Goal: Transaction & Acquisition: Obtain resource

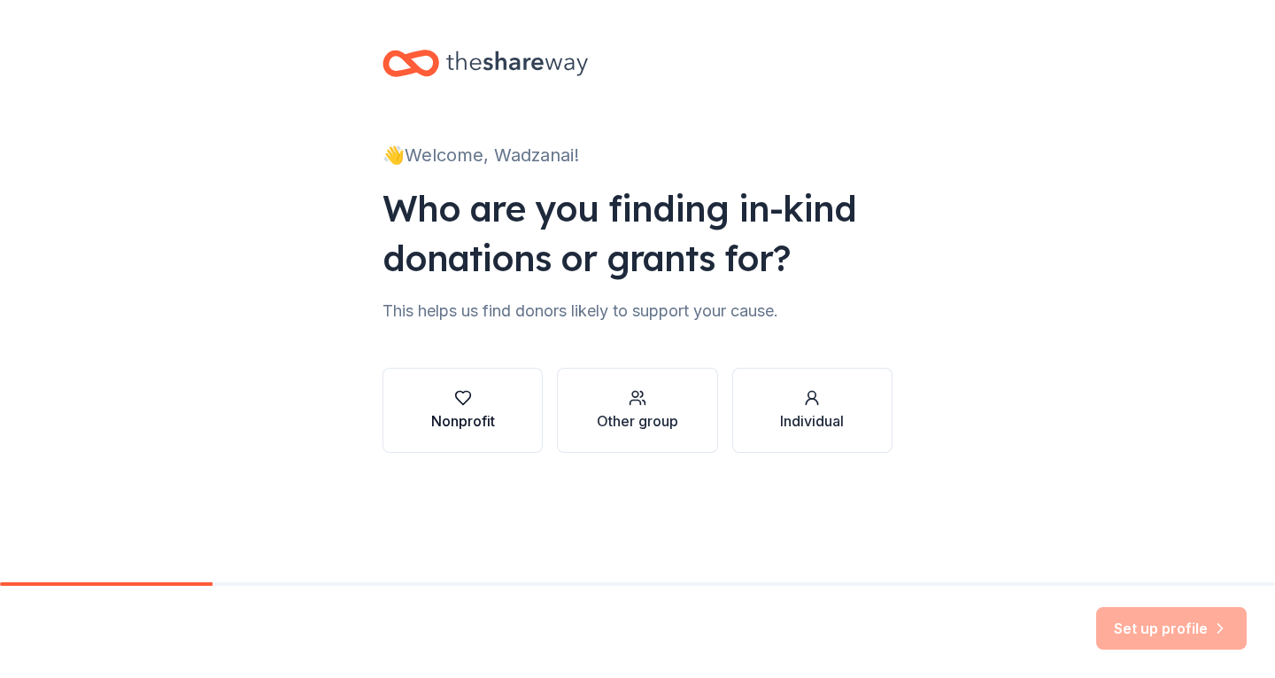
click at [509, 416] on button "Nonprofit" at bounding box center [463, 410] width 160 height 85
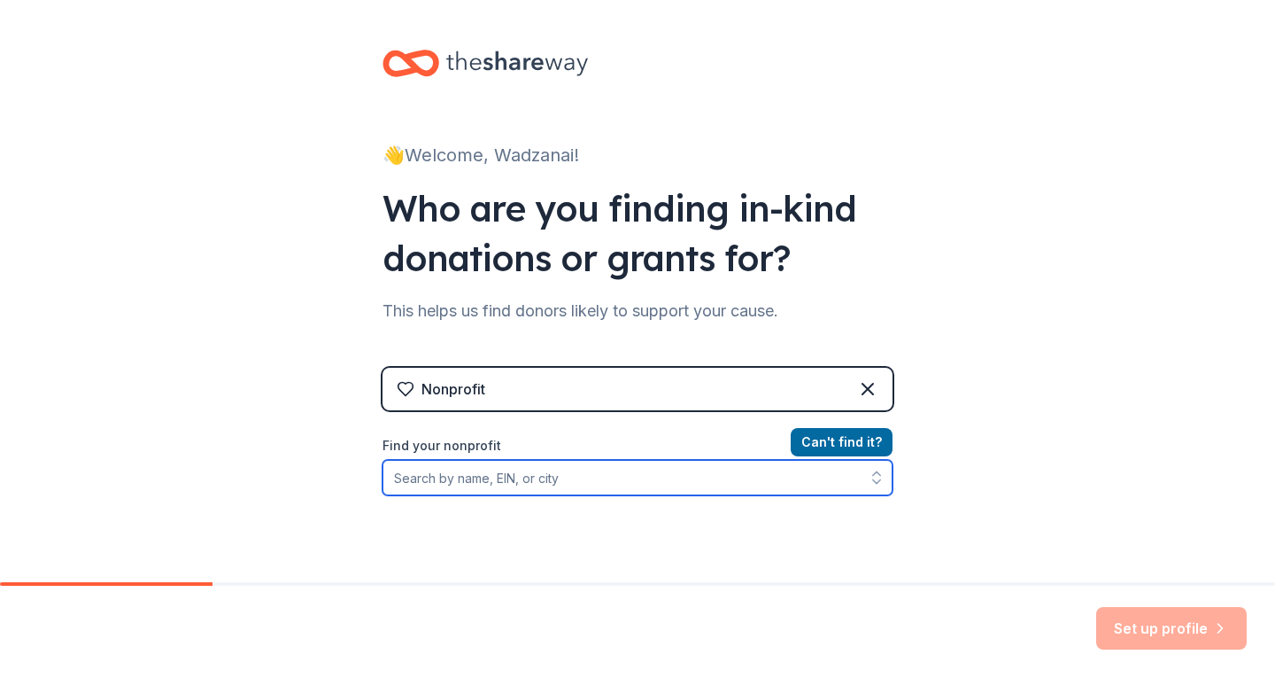
click at [499, 479] on input "Find your nonprofit" at bounding box center [638, 477] width 510 height 35
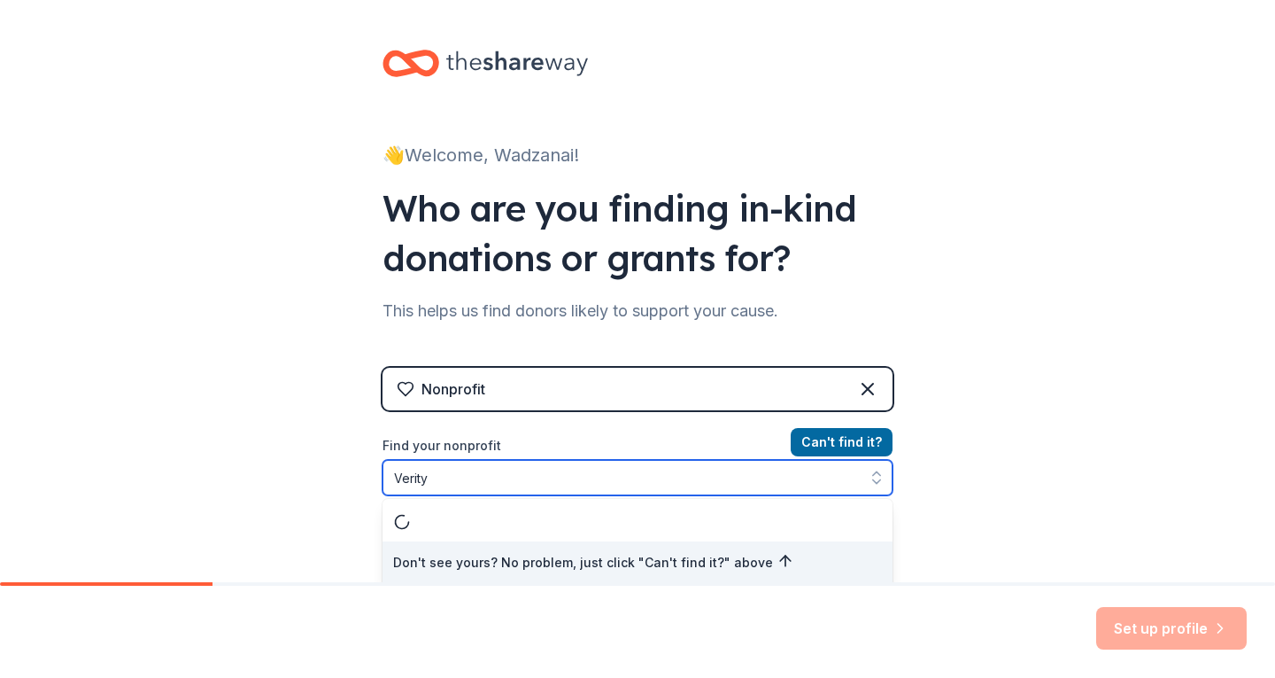
scroll to position [2, 0]
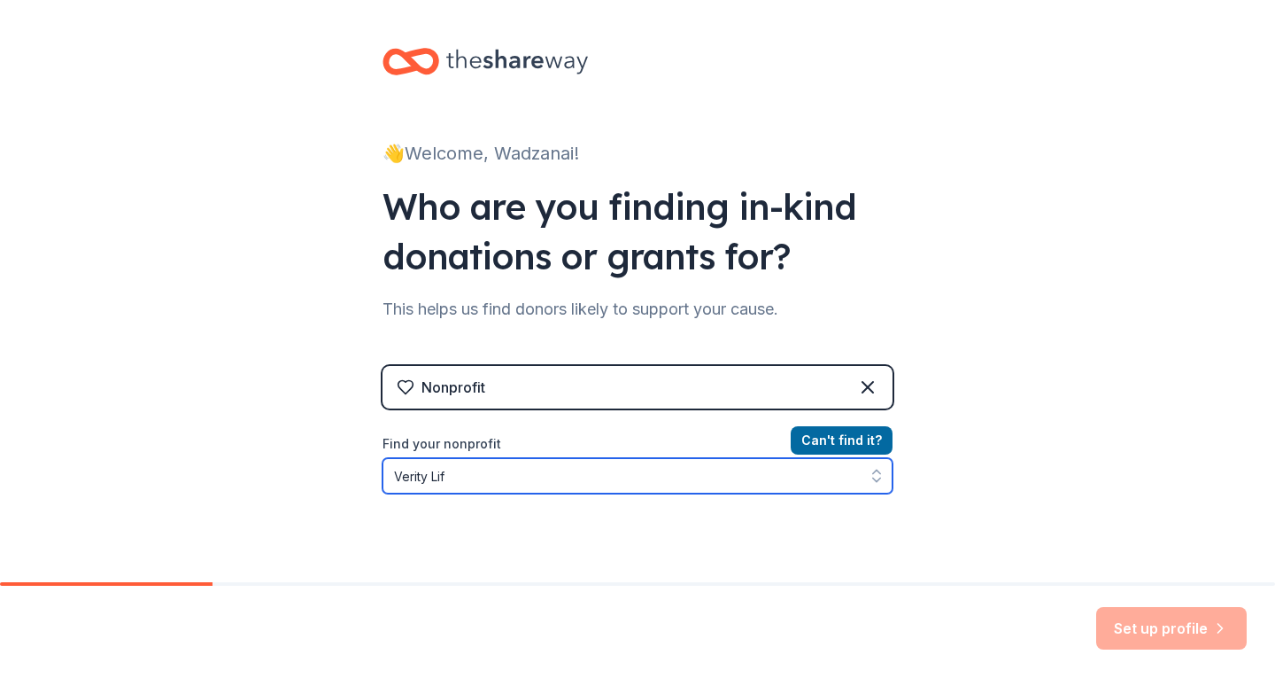
type input "Verity Life"
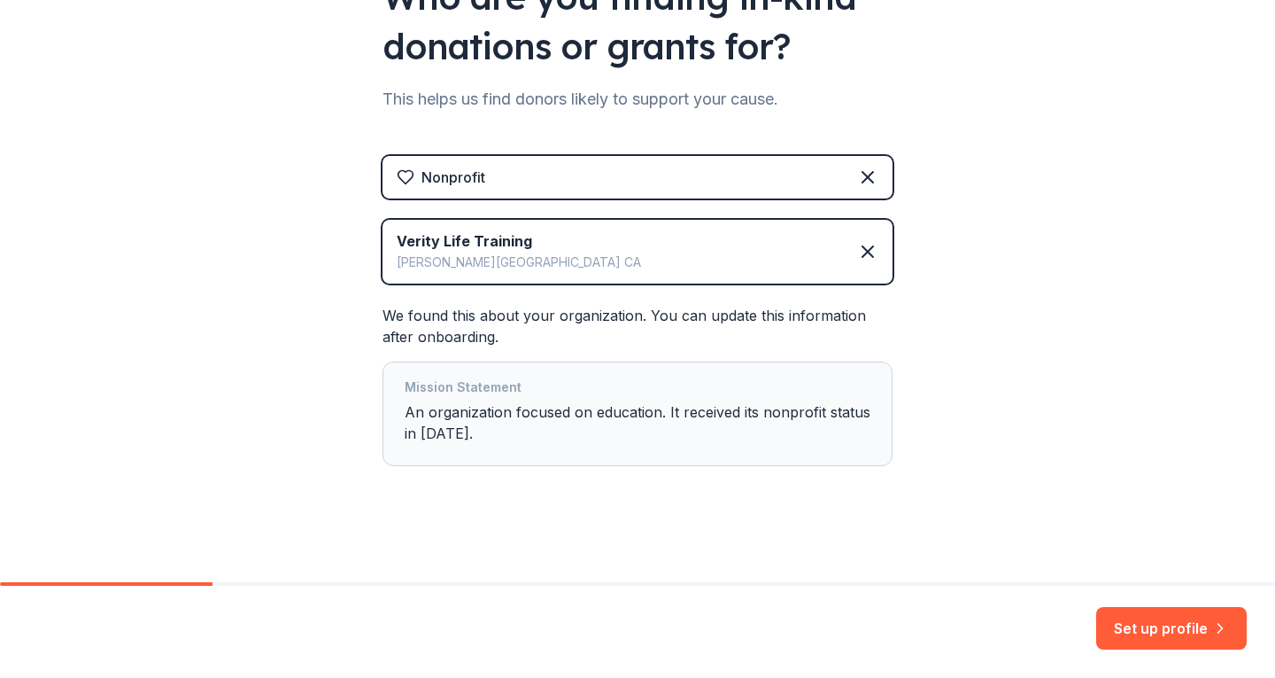
scroll to position [216, 0]
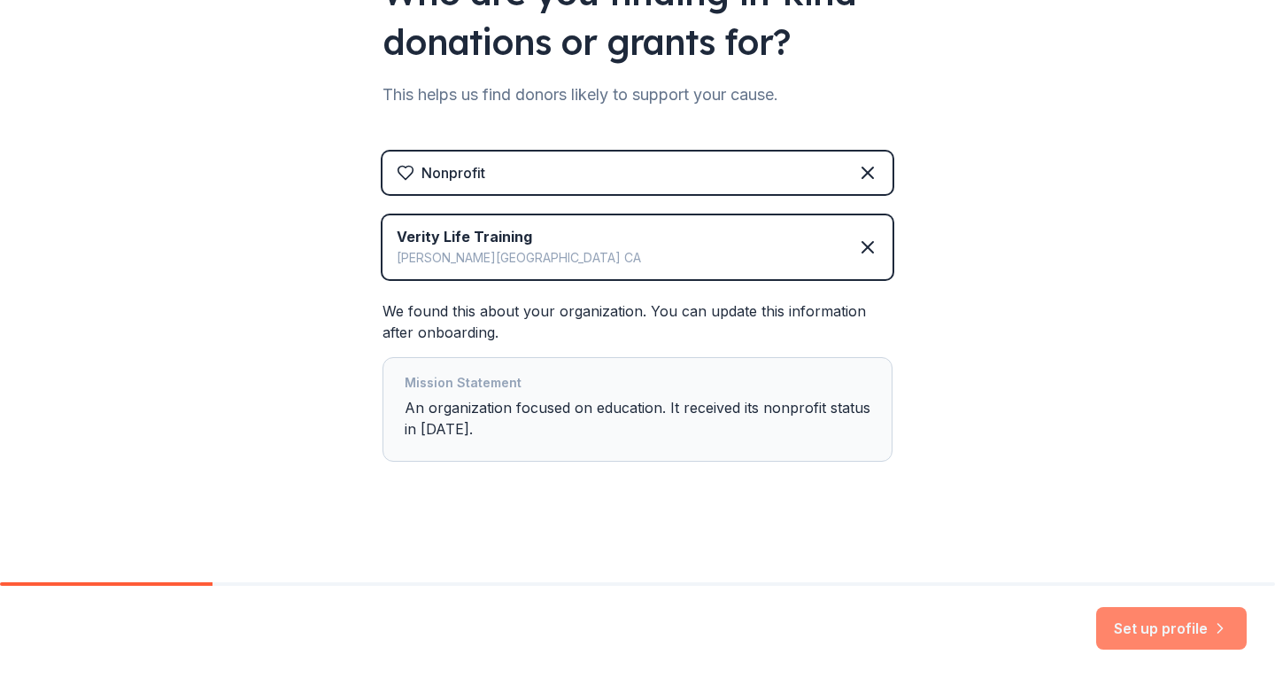
click at [1180, 631] on button "Set up profile" at bounding box center [1171, 628] width 151 height 43
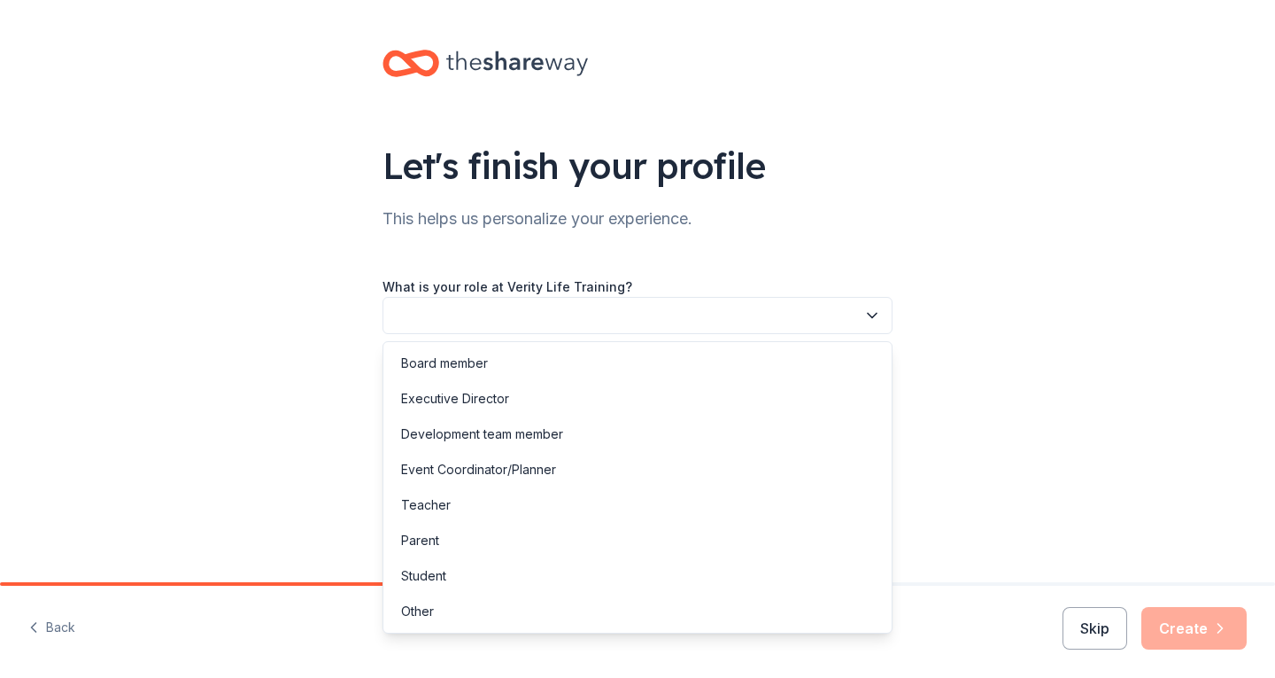
click at [876, 306] on button "button" at bounding box center [638, 315] width 510 height 37
click at [638, 348] on div "Board member" at bounding box center [637, 362] width 501 height 35
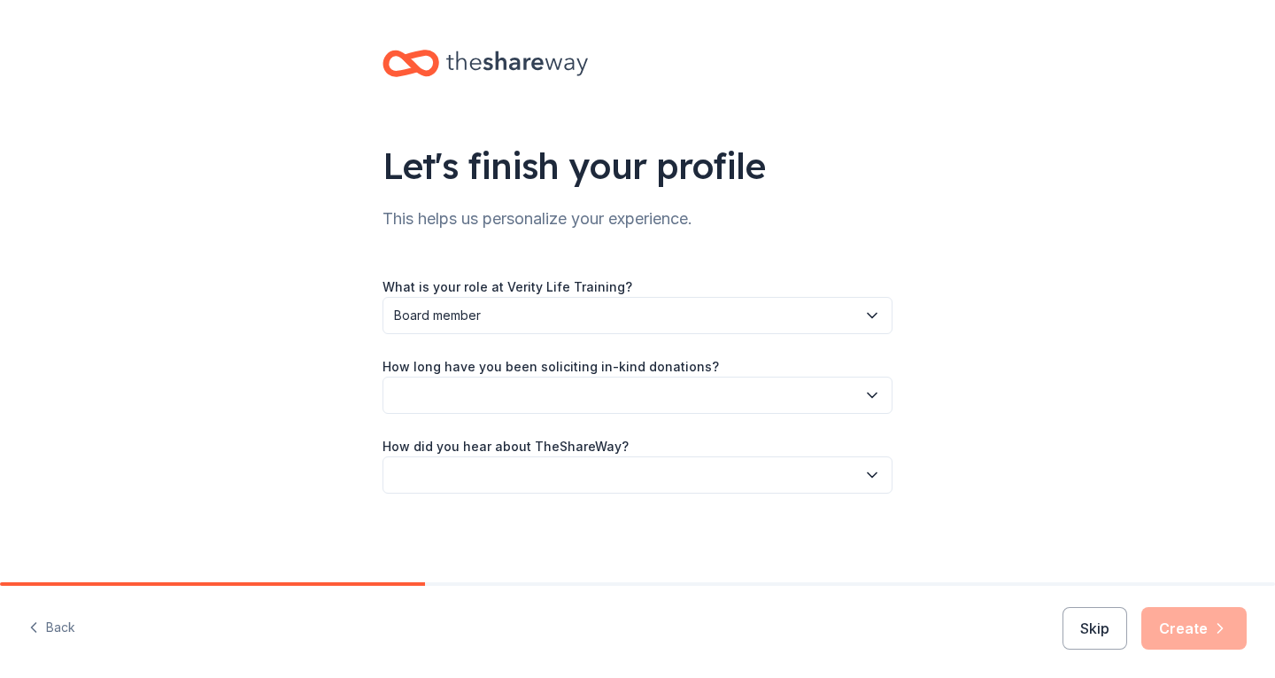
click at [705, 391] on button "button" at bounding box center [638, 394] width 510 height 37
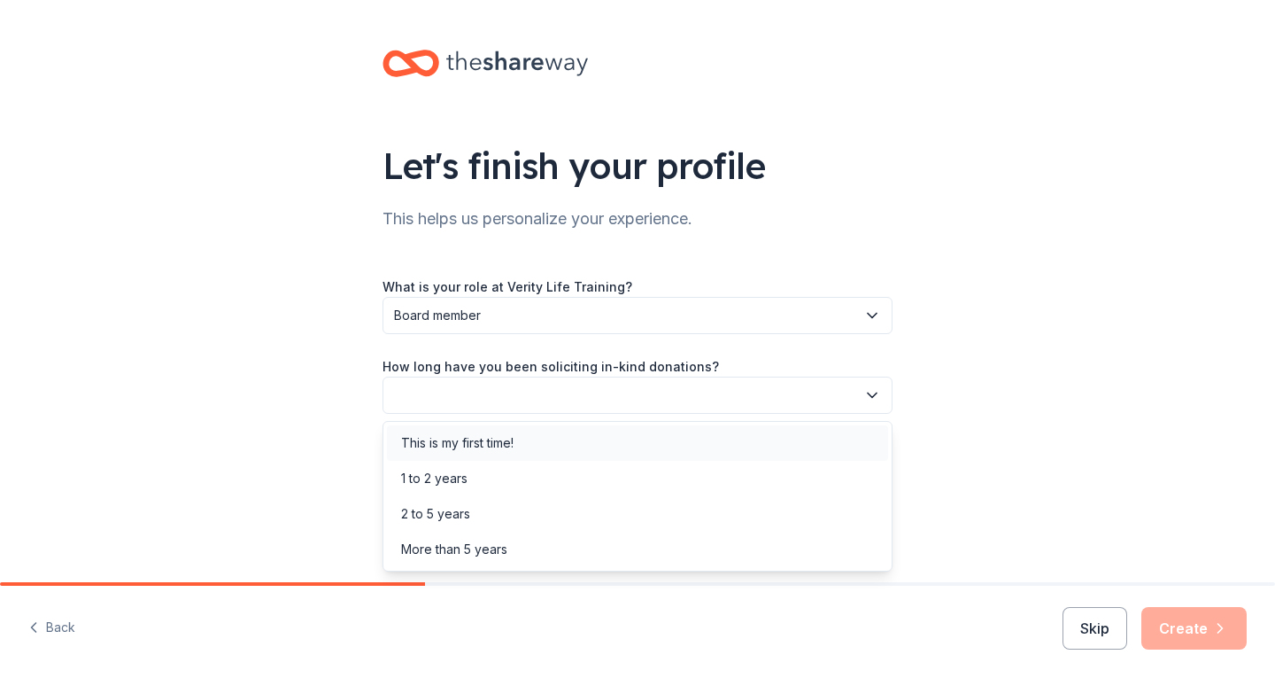
click at [554, 435] on div "This is my first time!" at bounding box center [637, 442] width 501 height 35
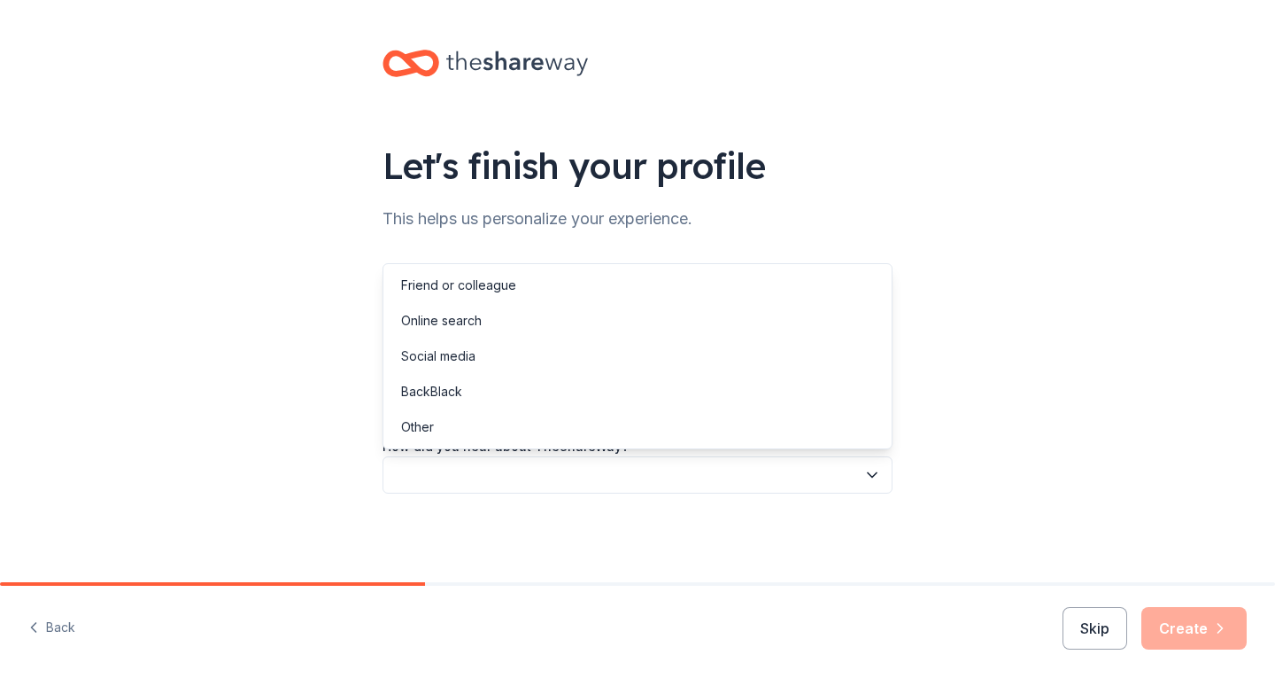
click at [828, 473] on button "button" at bounding box center [638, 474] width 510 height 37
click at [584, 321] on div "Online search" at bounding box center [637, 320] width 501 height 35
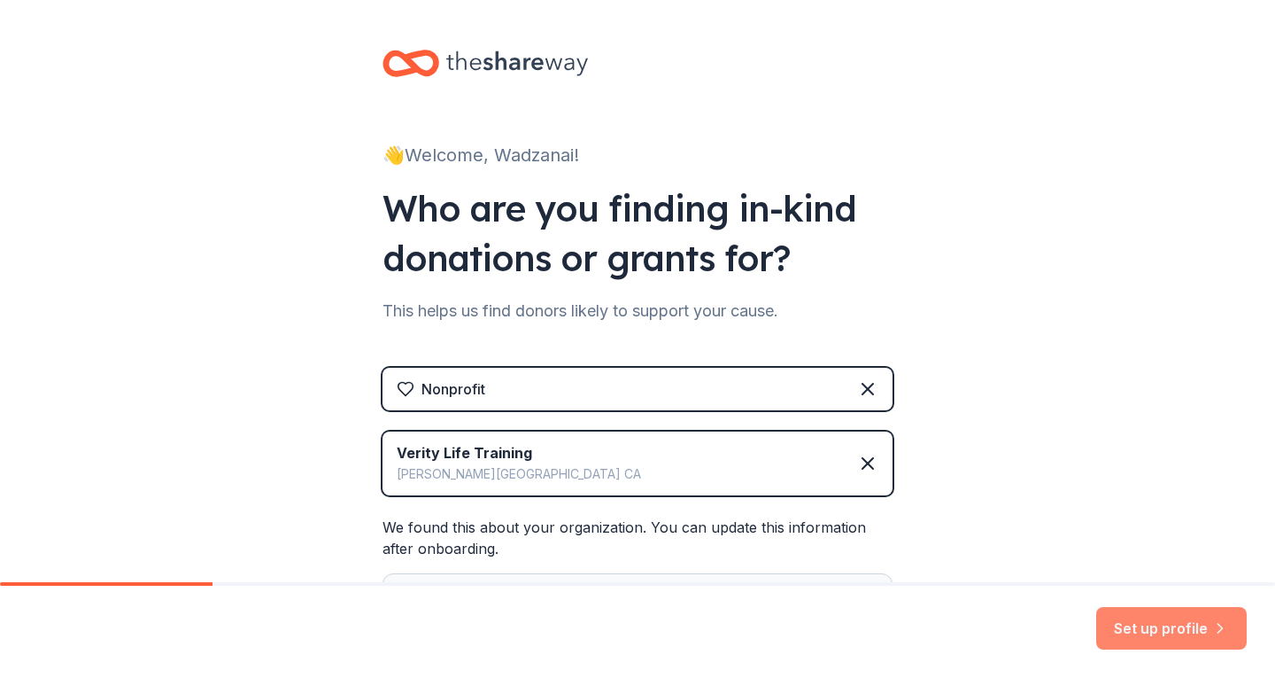
click at [1196, 618] on button "Set up profile" at bounding box center [1171, 628] width 151 height 43
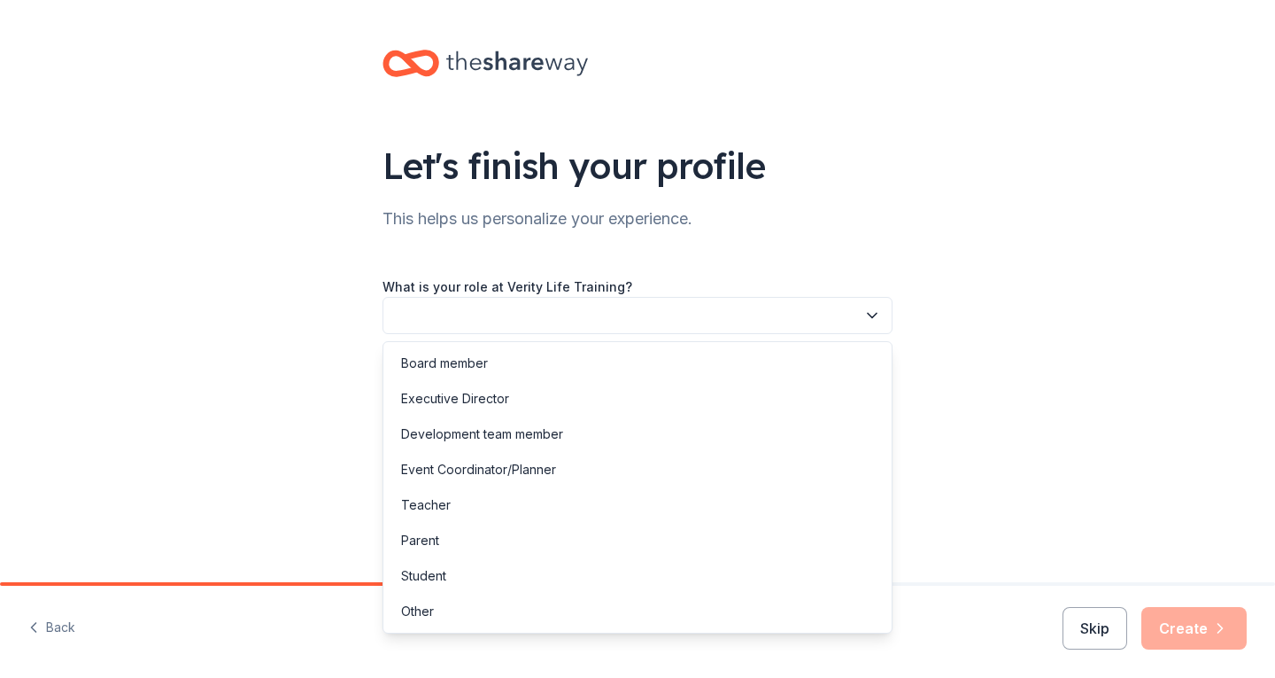
click at [701, 314] on button "button" at bounding box center [638, 315] width 510 height 37
click at [545, 361] on div "Board member" at bounding box center [637, 362] width 501 height 35
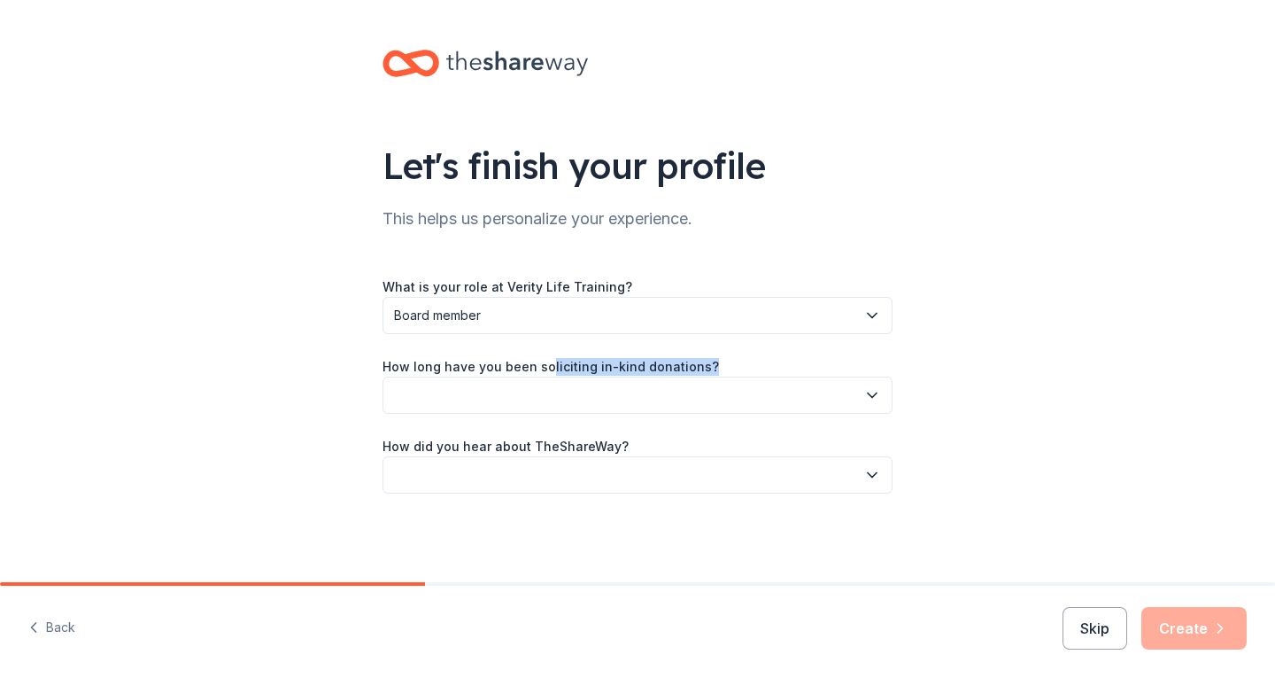
drag, startPoint x: 545, startPoint y: 361, endPoint x: 557, endPoint y: 393, distance: 34.2
click at [557, 393] on div "How long have you been soliciting in-kind donations?" at bounding box center [638, 384] width 510 height 58
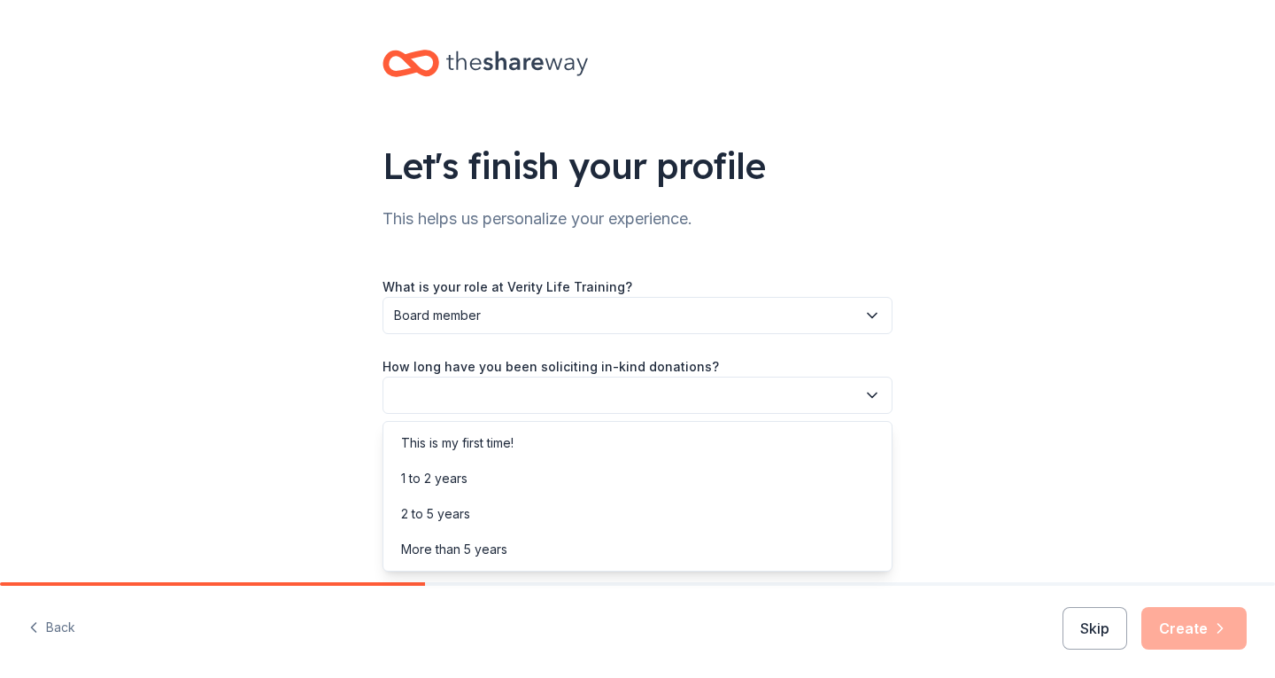
click at [557, 393] on button "button" at bounding box center [638, 394] width 510 height 37
click at [510, 439] on div "This is my first time!" at bounding box center [457, 442] width 112 height 21
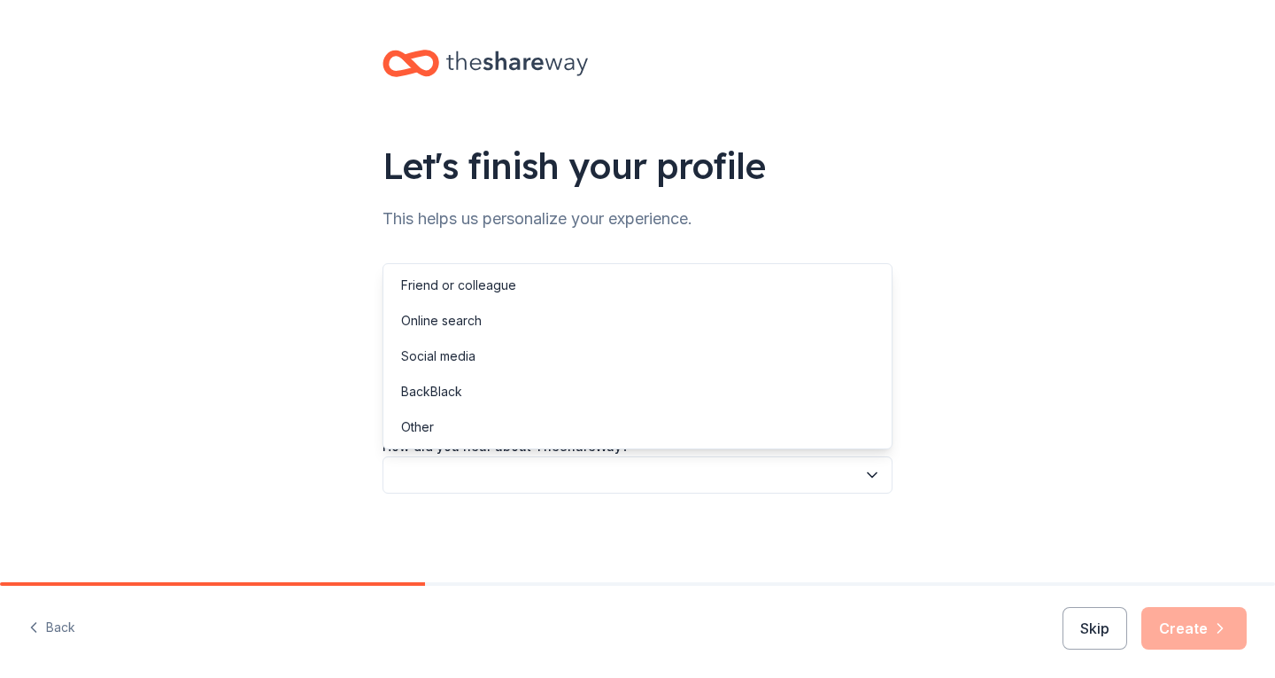
click at [515, 471] on button "button" at bounding box center [638, 474] width 510 height 37
click at [439, 356] on div "Social media" at bounding box center [438, 355] width 74 height 21
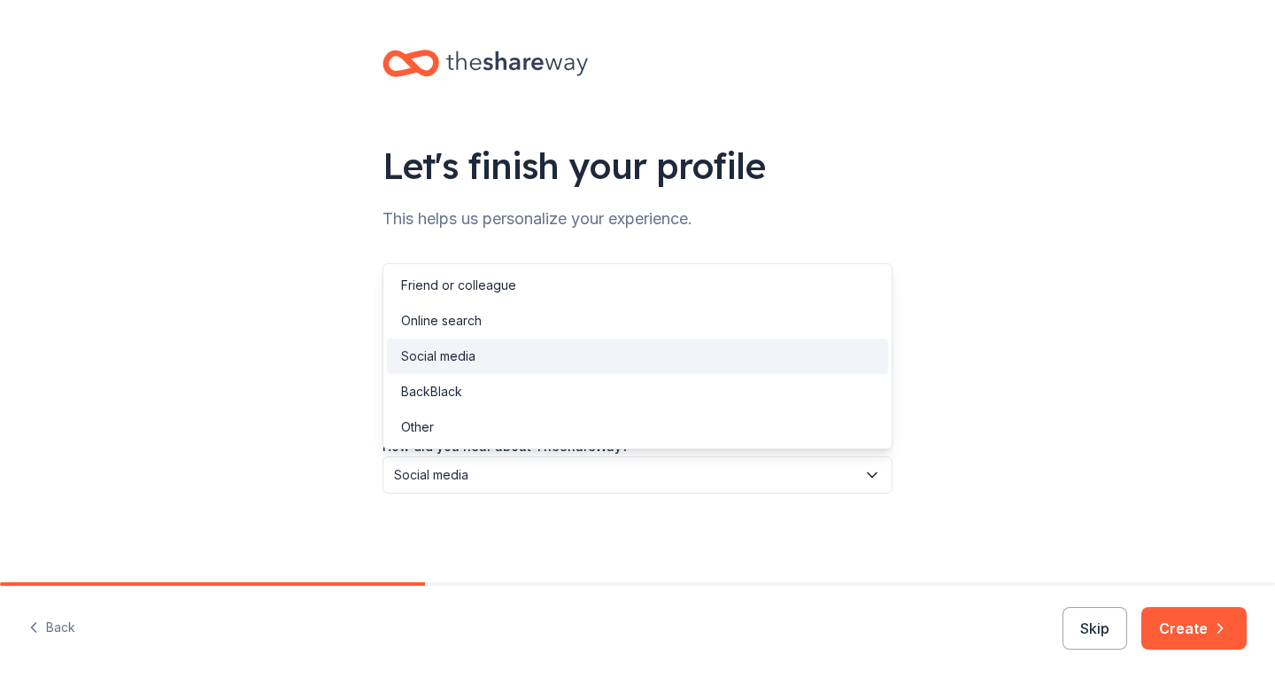
click at [877, 475] on icon "button" at bounding box center [872, 475] width 18 height 18
click at [774, 353] on div "Social media" at bounding box center [637, 355] width 501 height 35
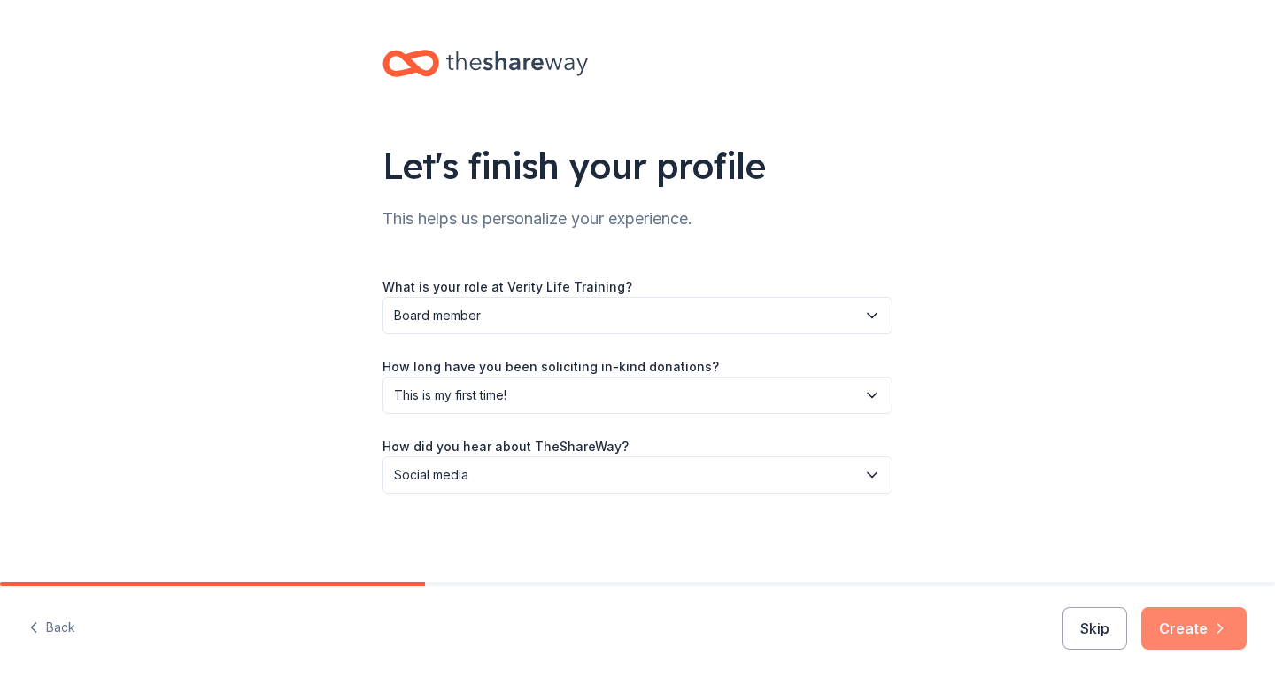
click at [1197, 626] on button "Create" at bounding box center [1194, 628] width 105 height 43
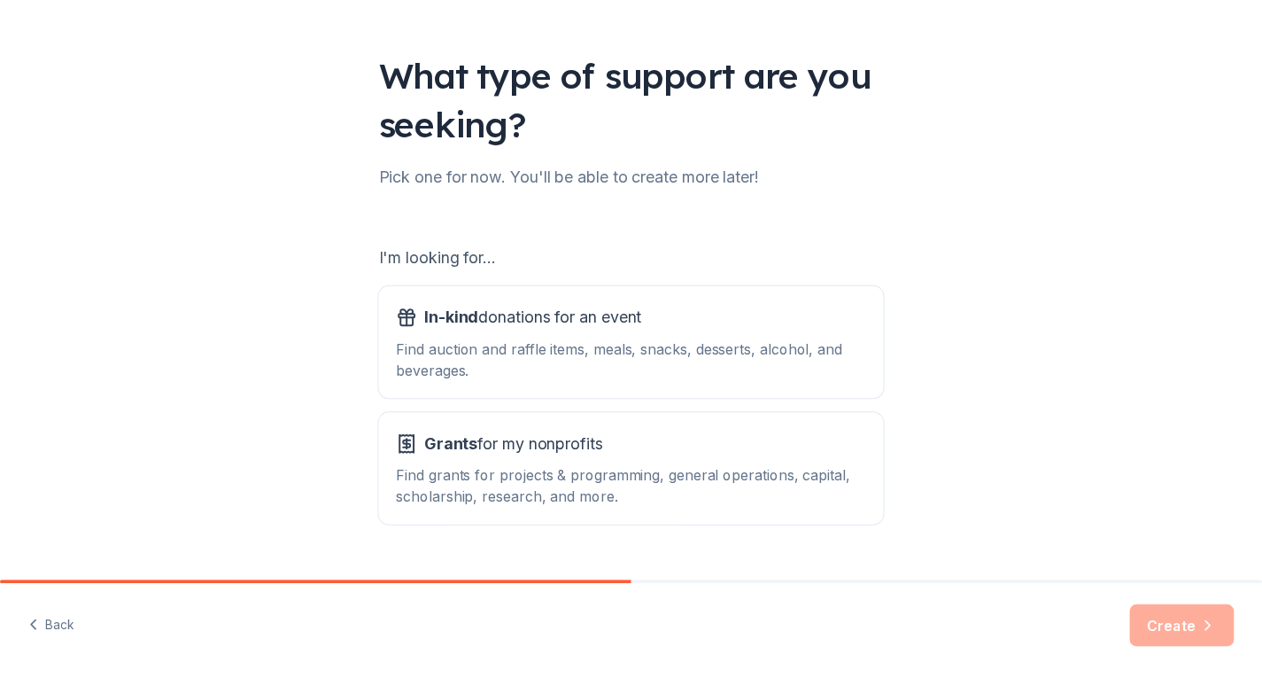
scroll to position [133, 0]
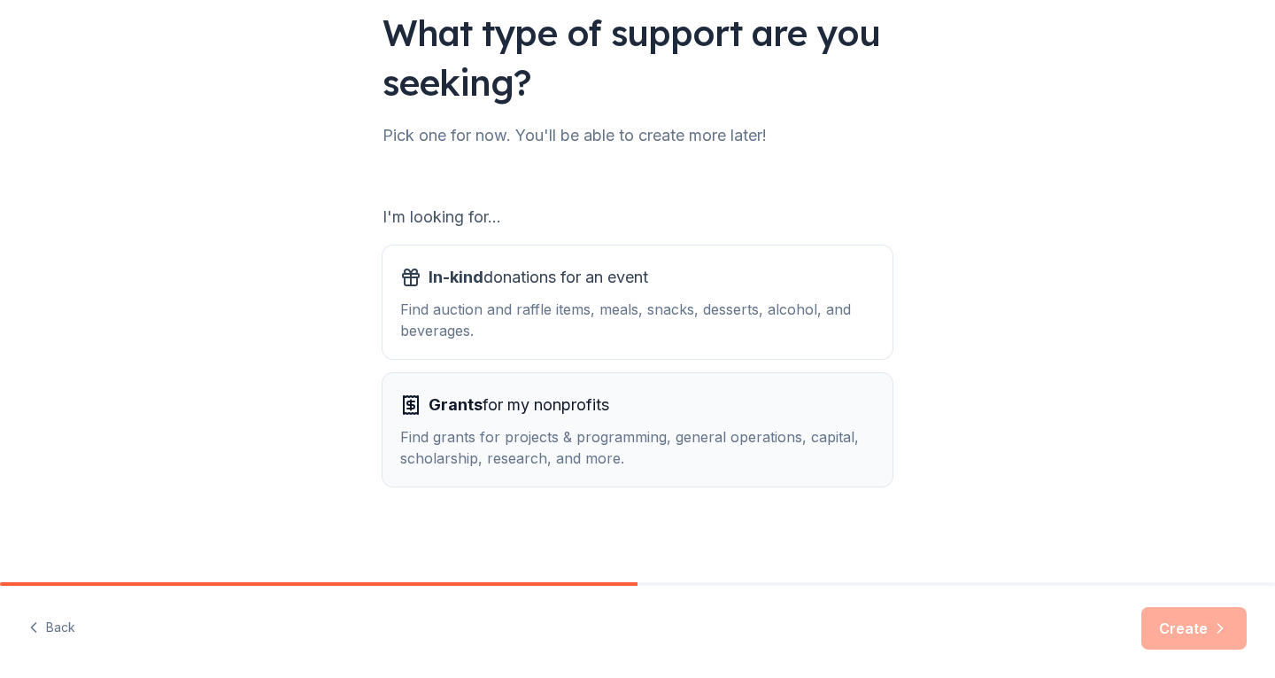
click at [811, 433] on div "Find grants for projects & programming, general operations, capital, scholarshi…" at bounding box center [637, 447] width 475 height 43
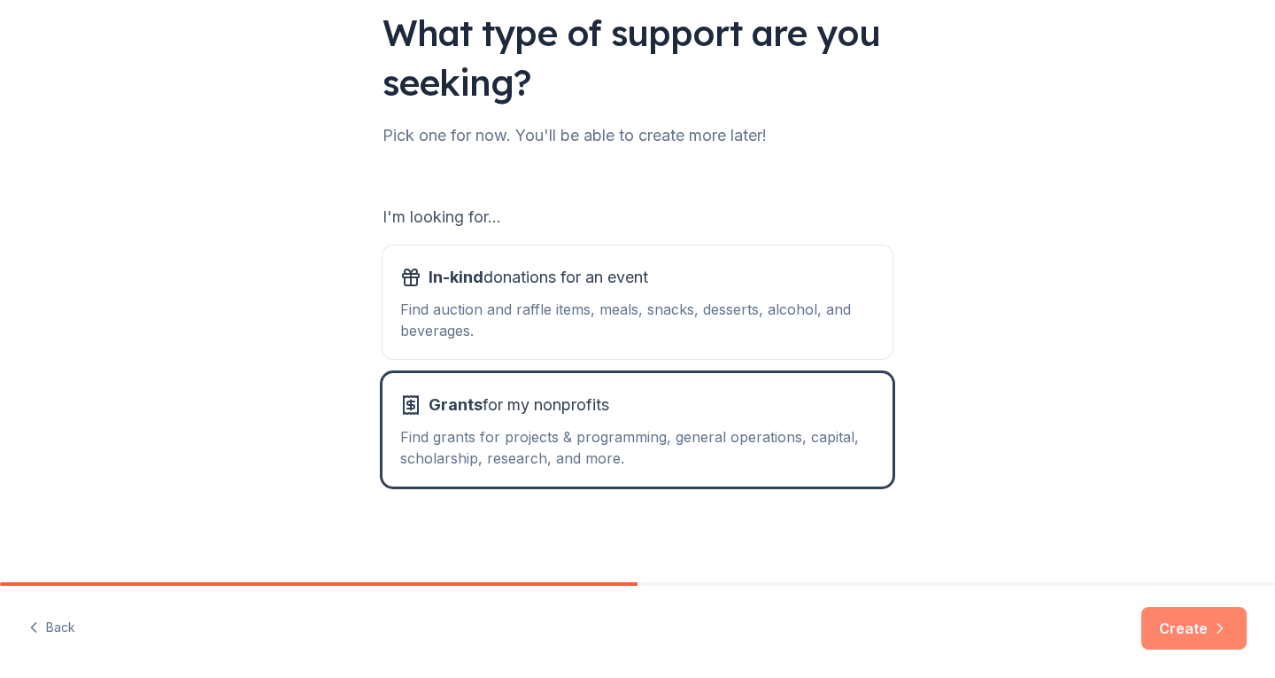
click at [1190, 631] on button "Create" at bounding box center [1194, 628] width 105 height 43
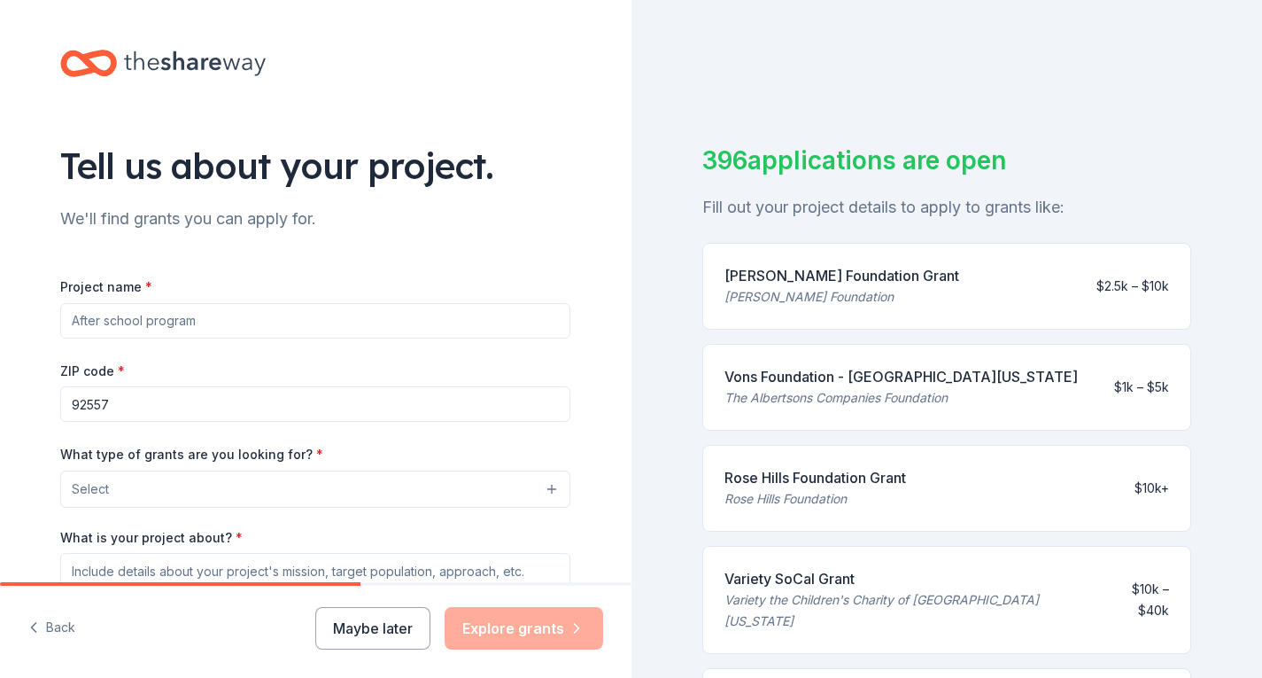
click at [260, 314] on input "Project name *" at bounding box center [315, 320] width 510 height 35
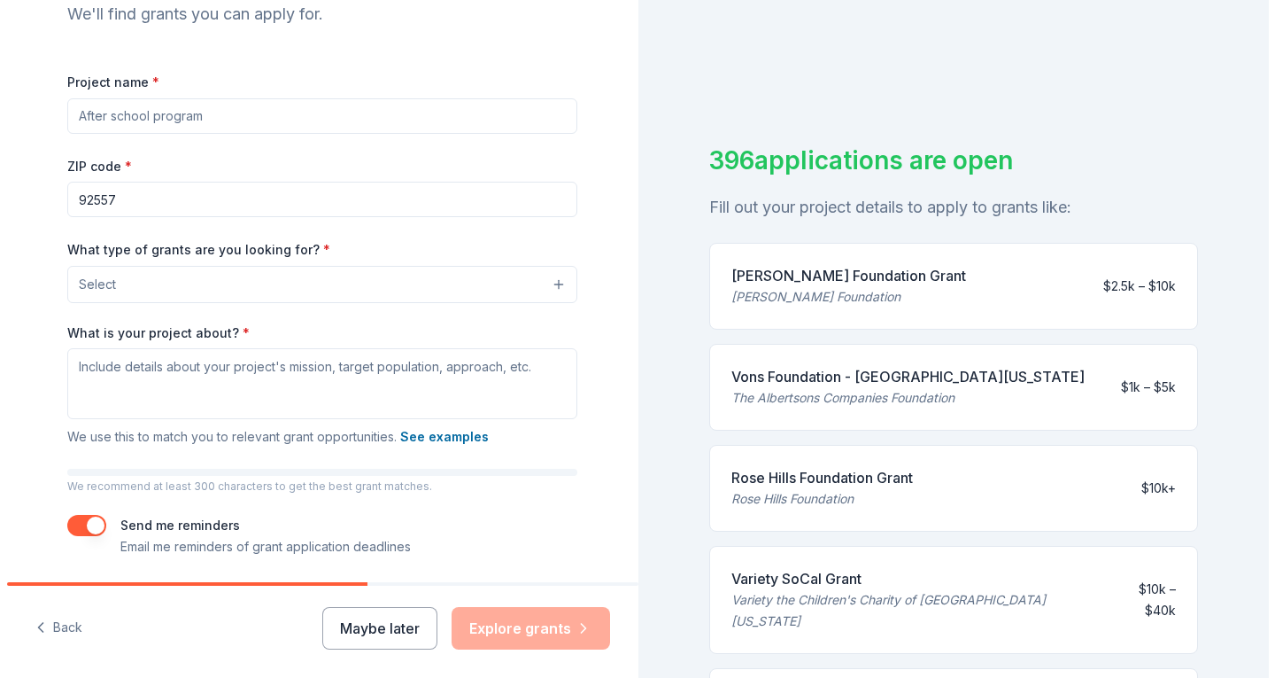
scroll to position [213, 0]
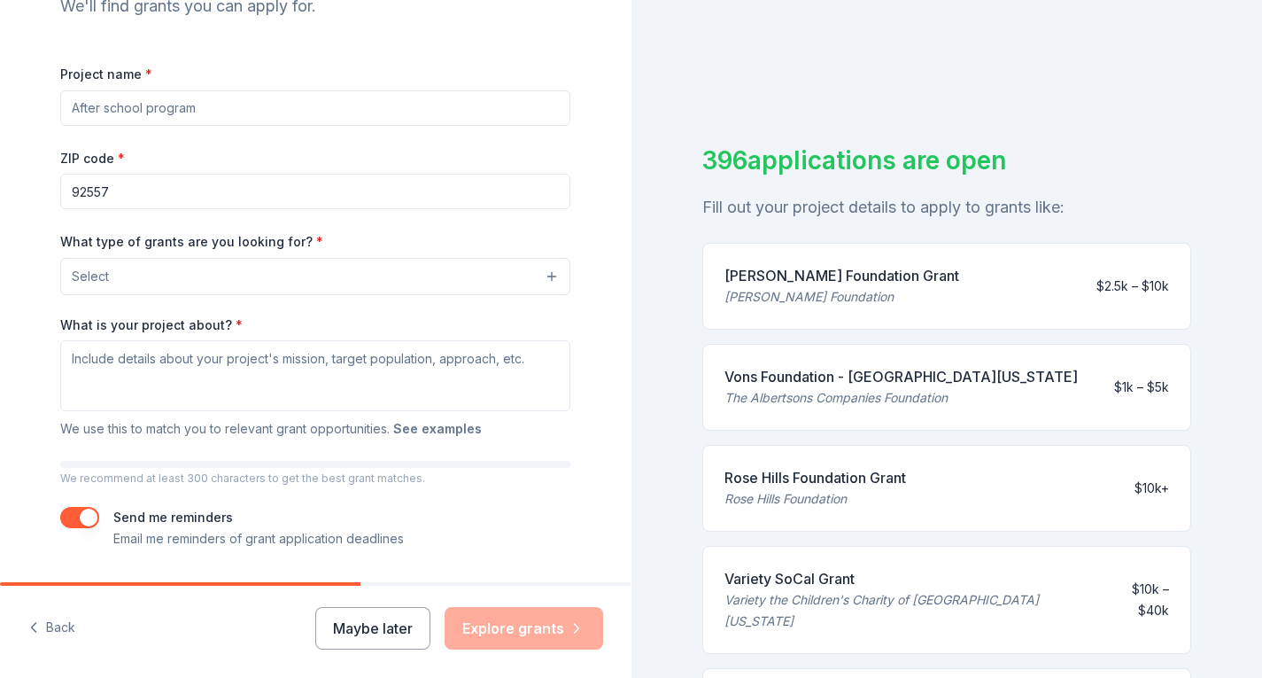
click at [438, 430] on button "See examples" at bounding box center [437, 428] width 89 height 21
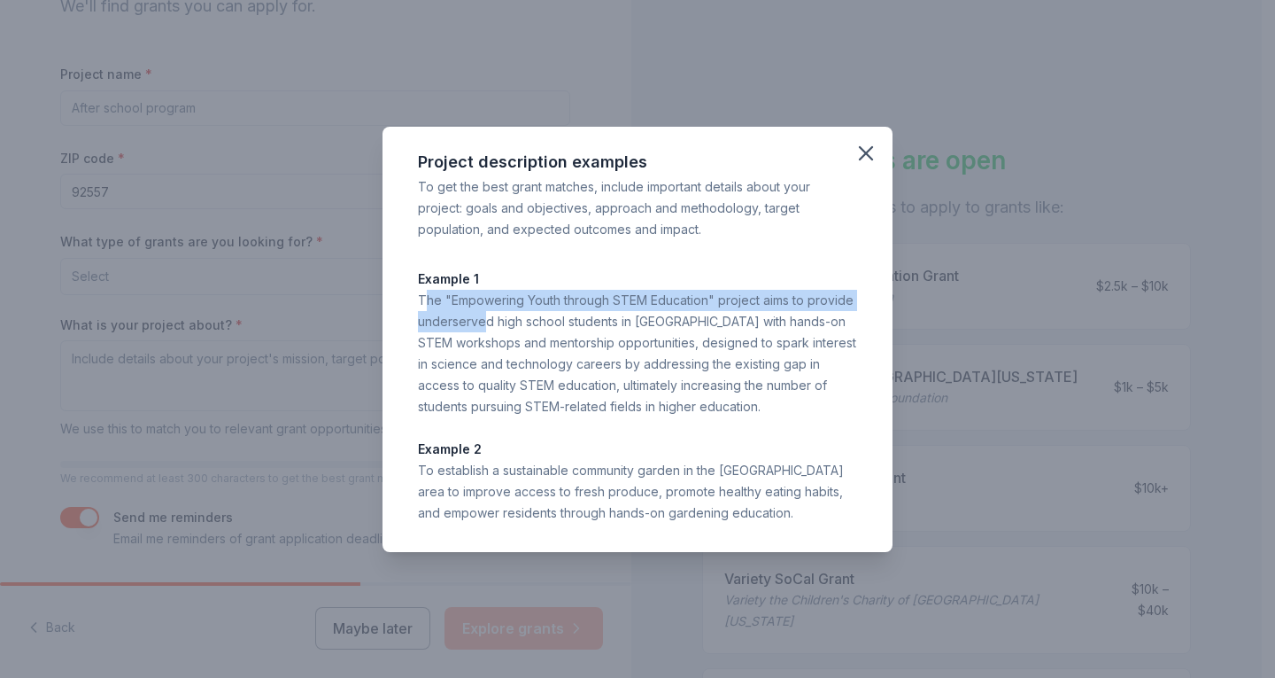
drag, startPoint x: 422, startPoint y: 297, endPoint x: 481, endPoint y: 321, distance: 63.2
click at [481, 321] on div "The "Empowering Youth through STEM Education" project aims to provide underserv…" at bounding box center [637, 354] width 439 height 128
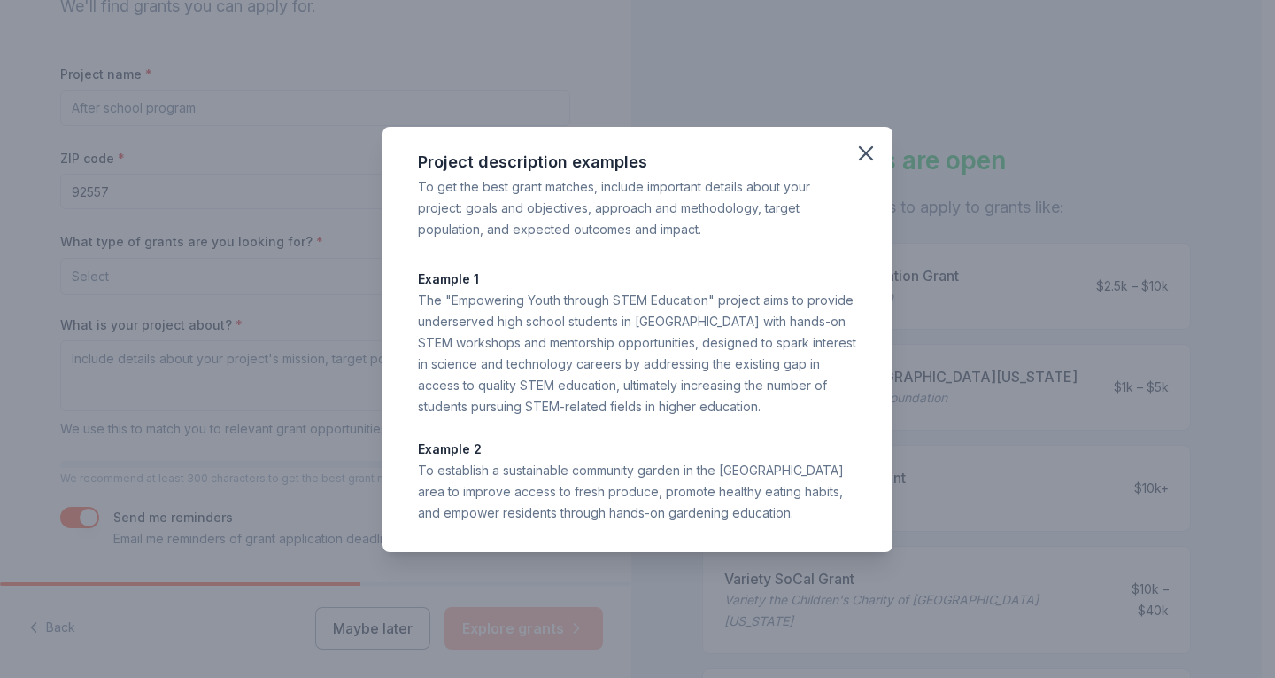
click at [416, 293] on div "Project description examples To get the best grant matches, include important d…" at bounding box center [638, 339] width 510 height 425
click at [419, 296] on div "The "Empowering Youth through STEM Education" project aims to provide underserv…" at bounding box center [637, 354] width 439 height 128
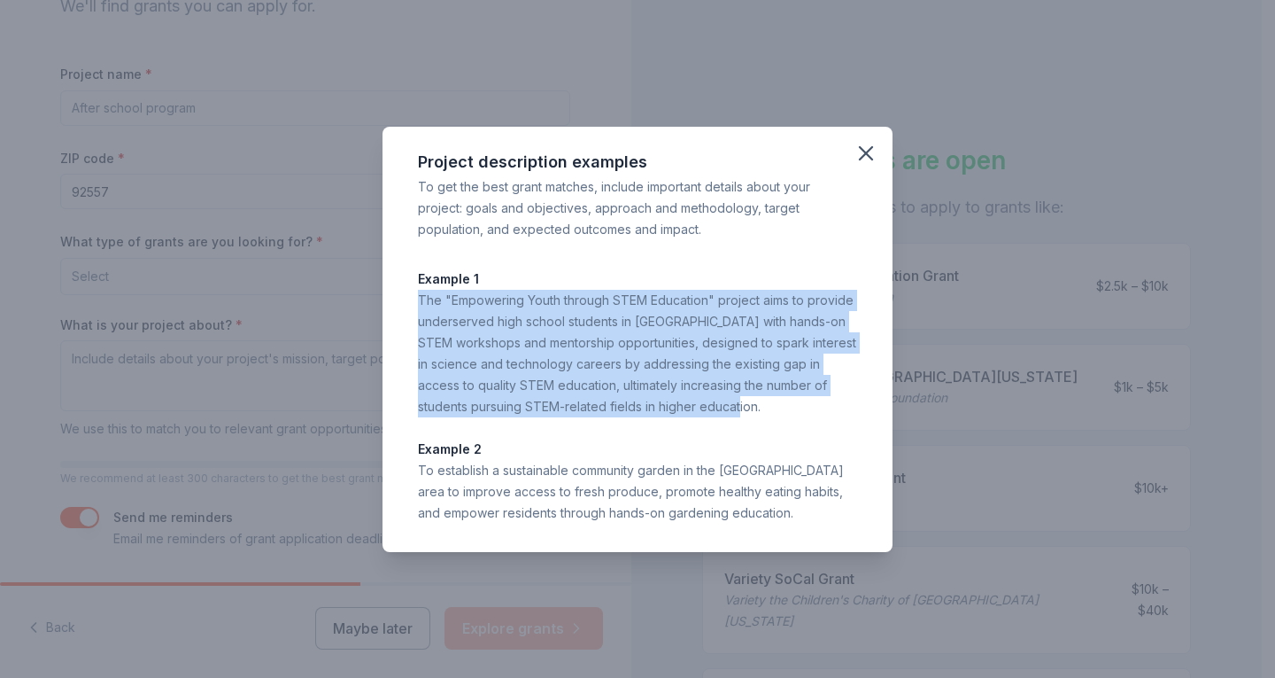
drag, startPoint x: 419, startPoint y: 296, endPoint x: 708, endPoint y: 412, distance: 311.2
click at [708, 412] on div "The "Empowering Youth through STEM Education" project aims to provide underserv…" at bounding box center [637, 354] width 439 height 128
copy div "The "Empowering Youth through STEM Education" project aims to provide underserv…"
click at [862, 157] on icon "button" at bounding box center [866, 153] width 12 height 12
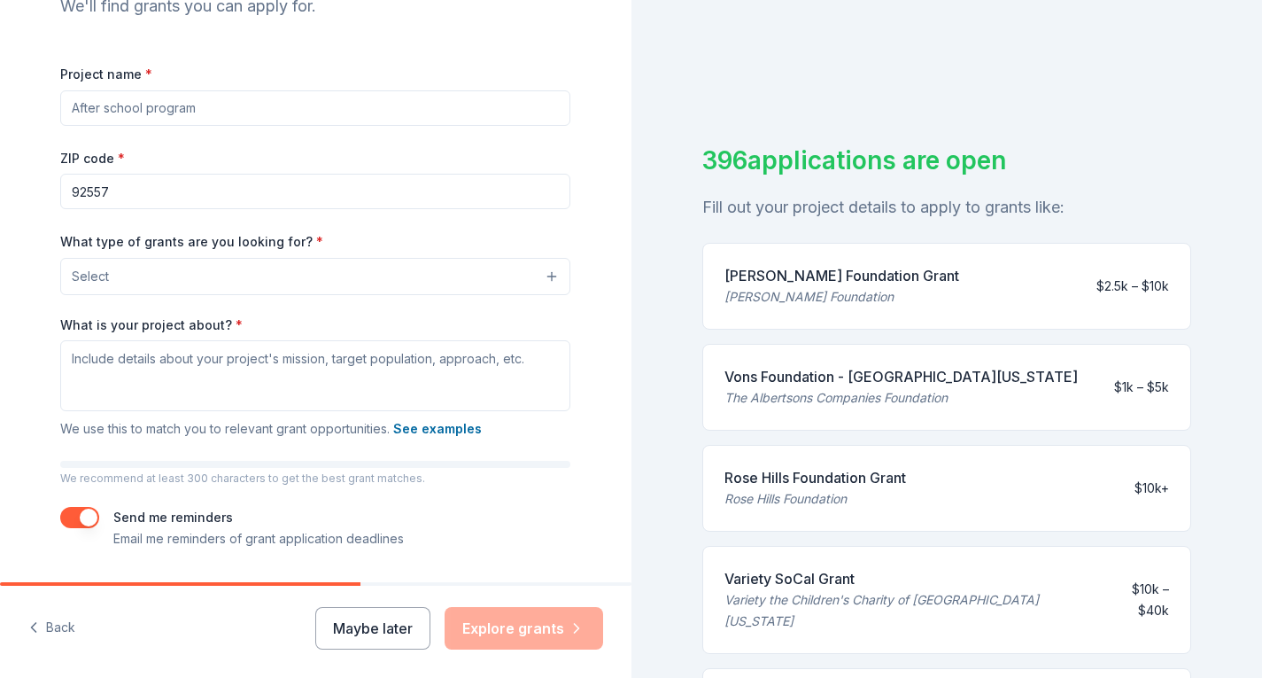
click at [179, 113] on input "Project name *" at bounding box center [315, 107] width 510 height 35
type input "Creating pathways for healthcare careers"
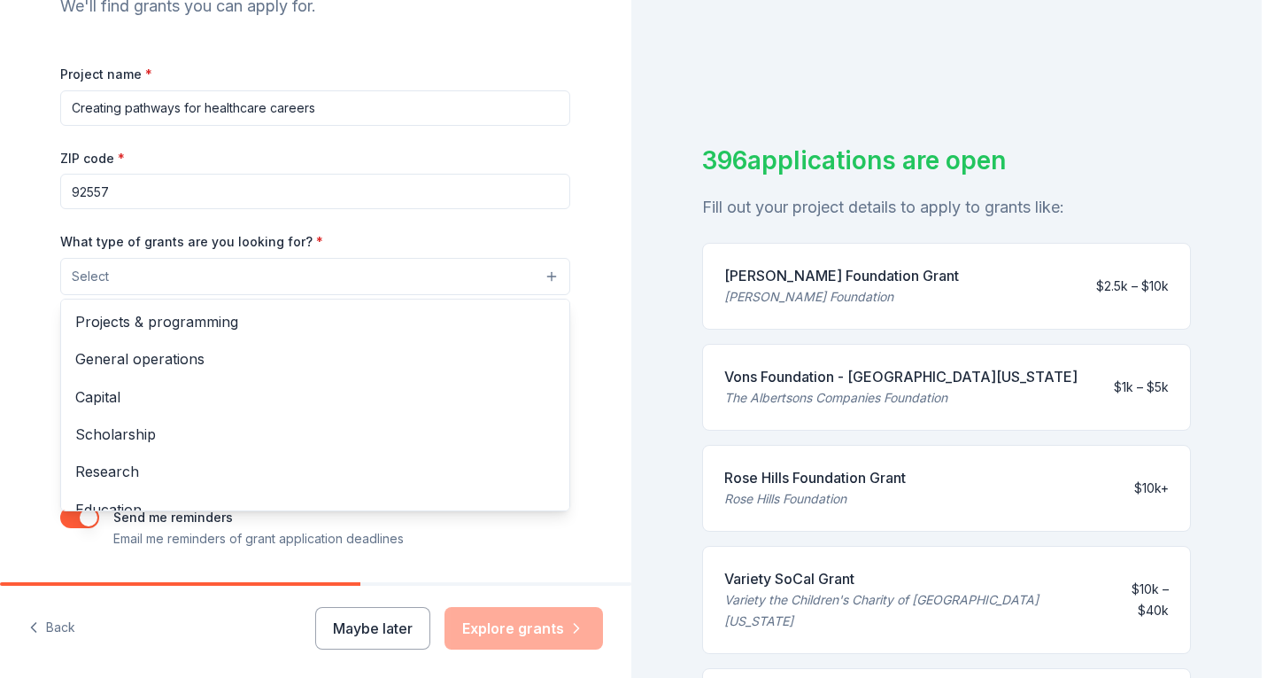
click at [167, 282] on button "Select" at bounding box center [315, 276] width 510 height 37
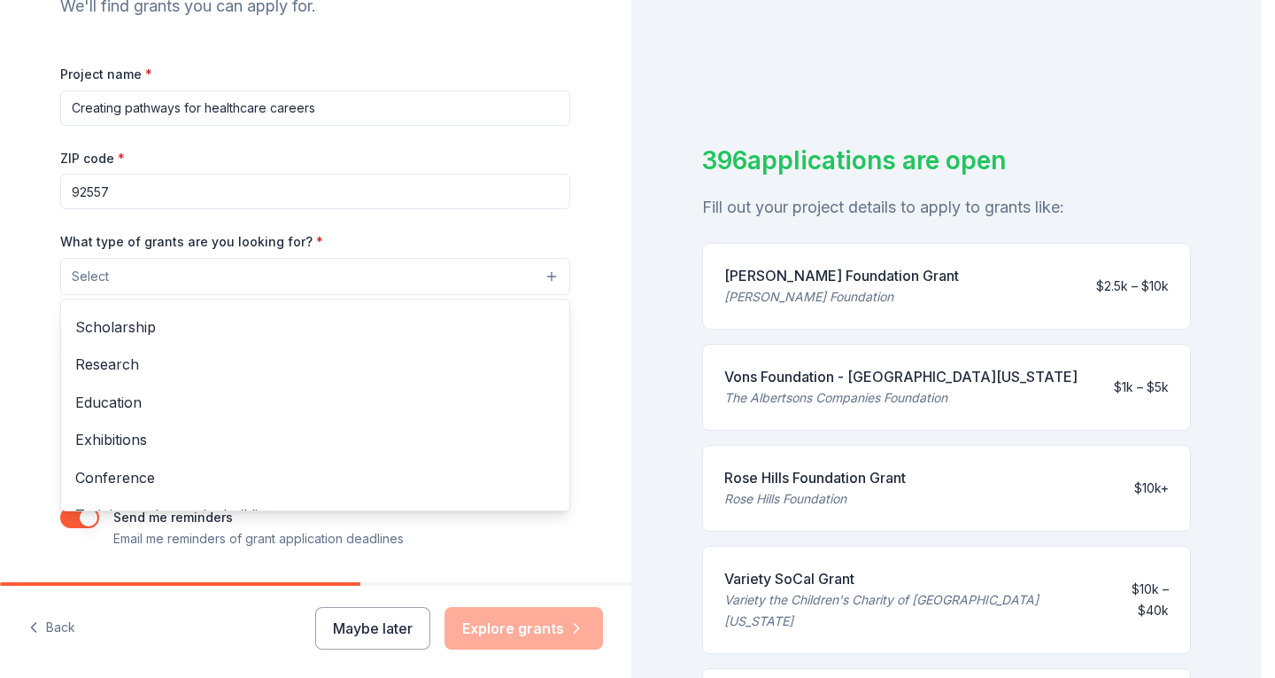
scroll to position [118, 0]
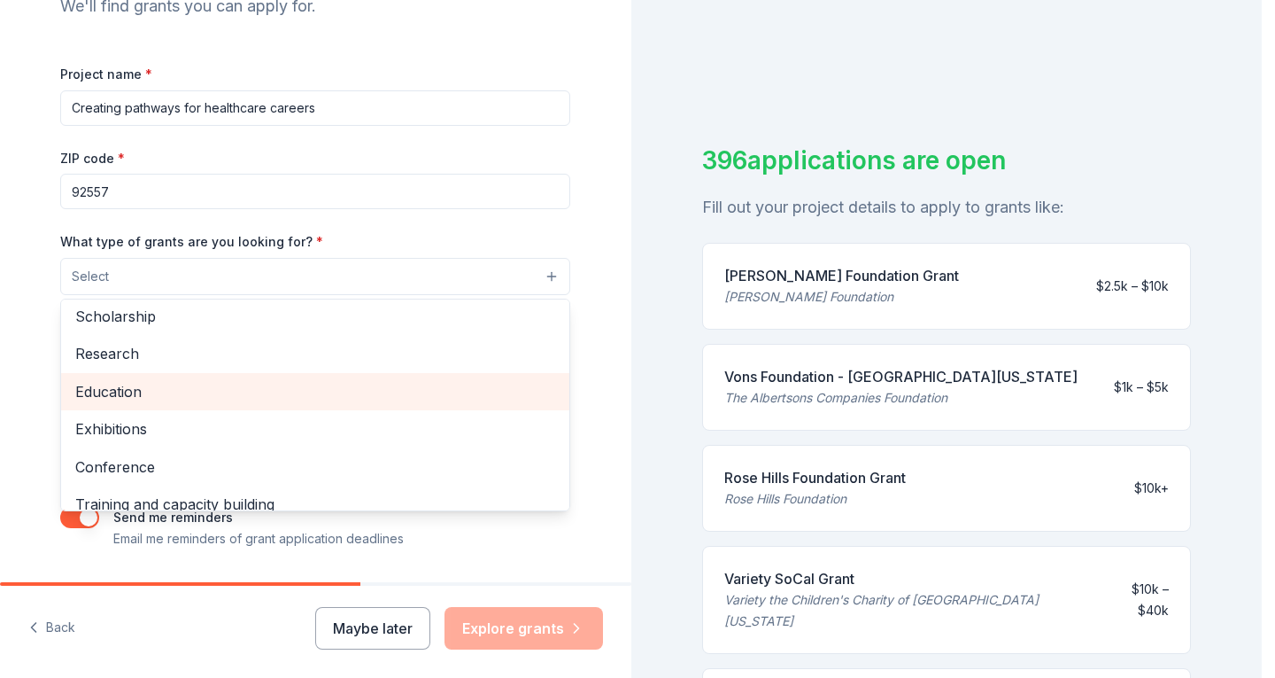
click at [242, 391] on span "Education" at bounding box center [315, 391] width 480 height 23
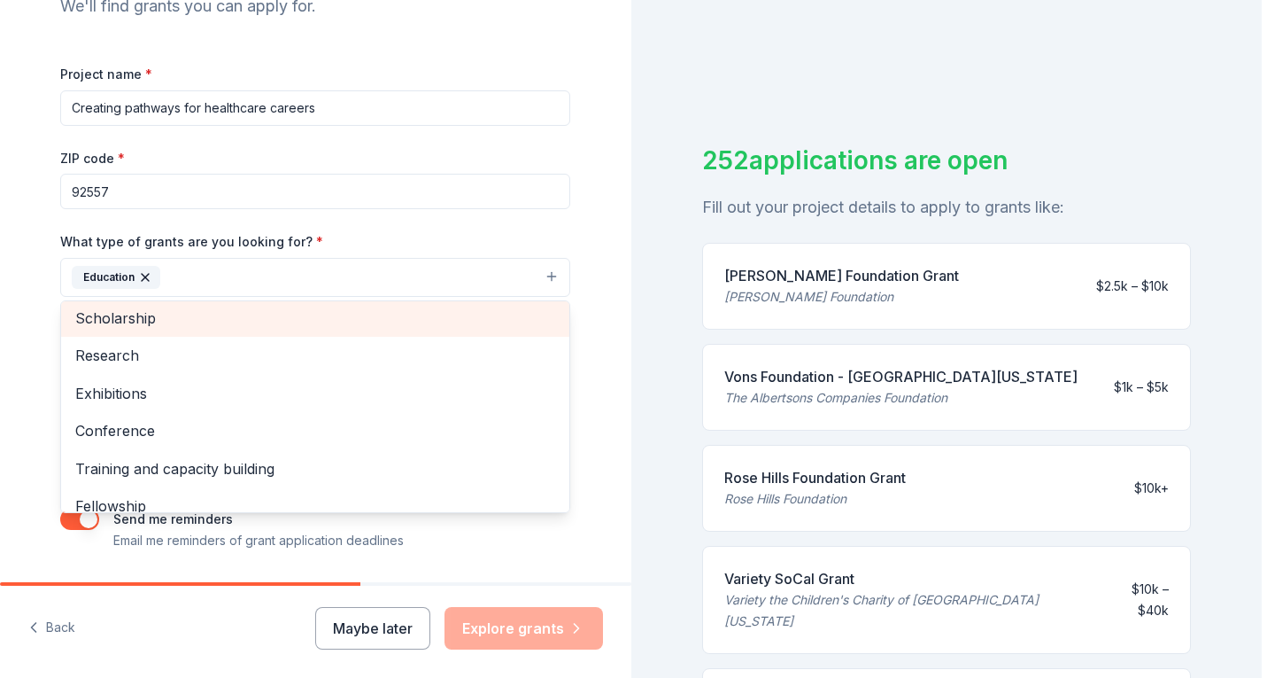
scroll to position [116, 0]
click at [385, 318] on span "Scholarship" at bounding box center [315, 319] width 480 height 23
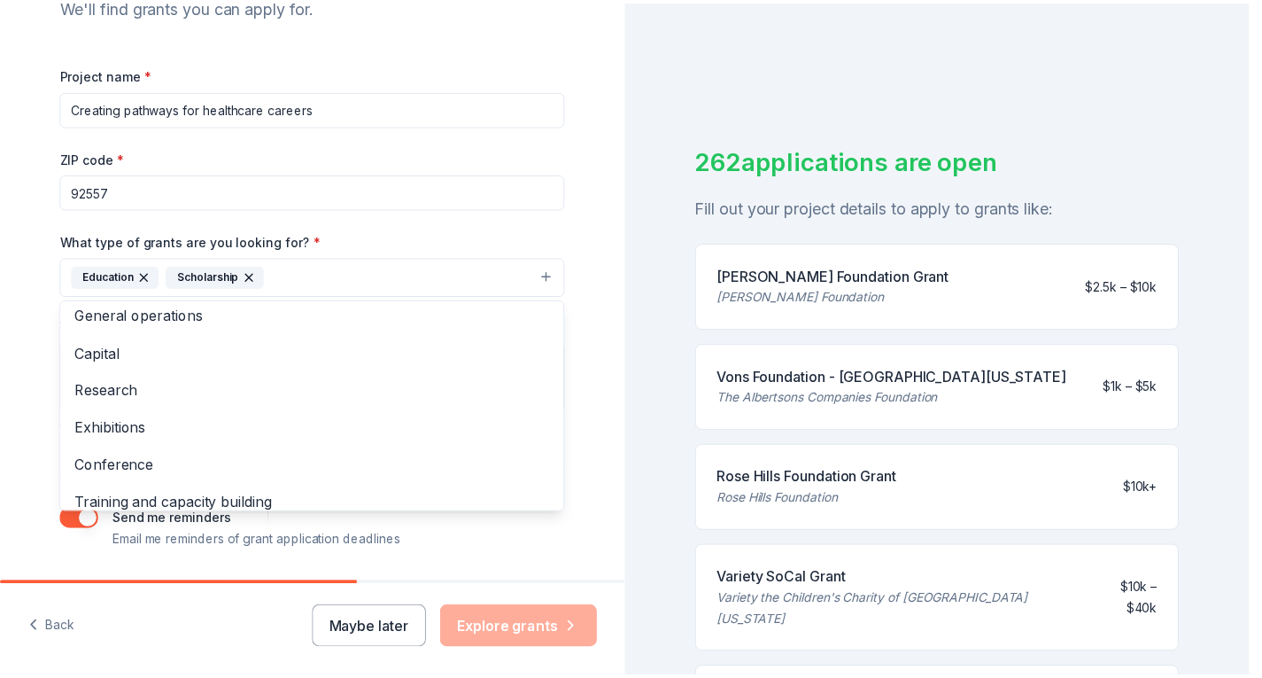
scroll to position [0, 0]
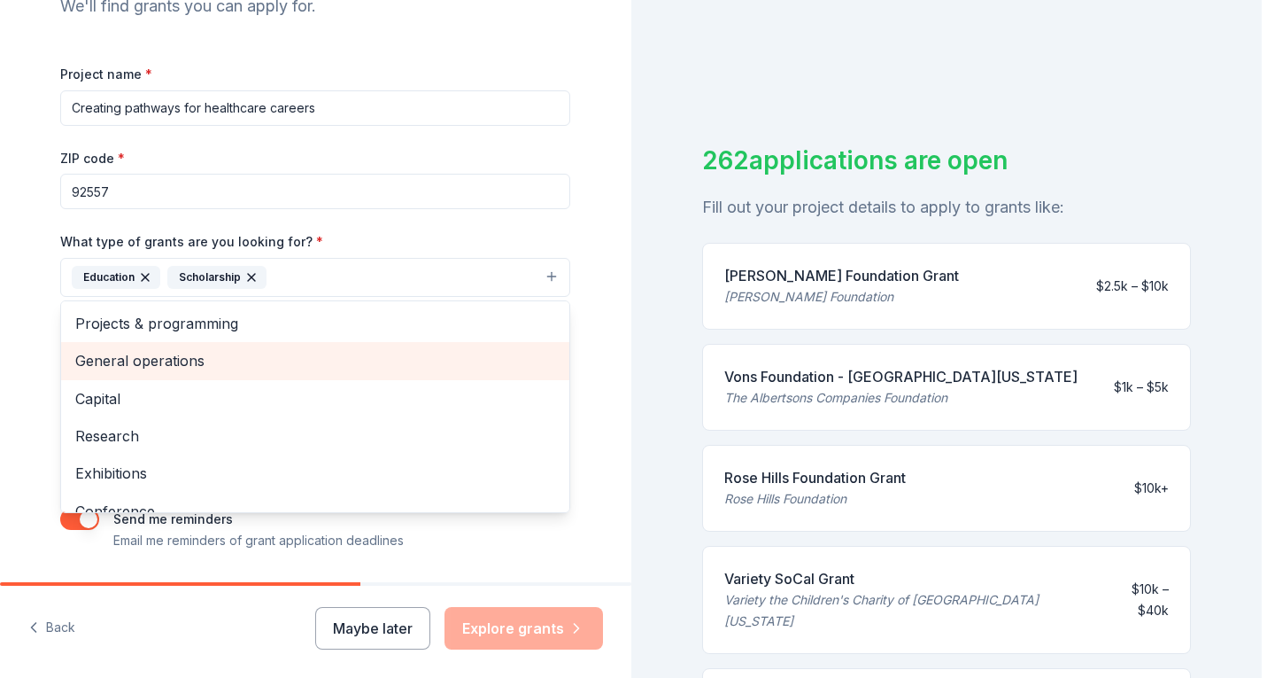
click at [269, 365] on span "General operations" at bounding box center [315, 360] width 480 height 23
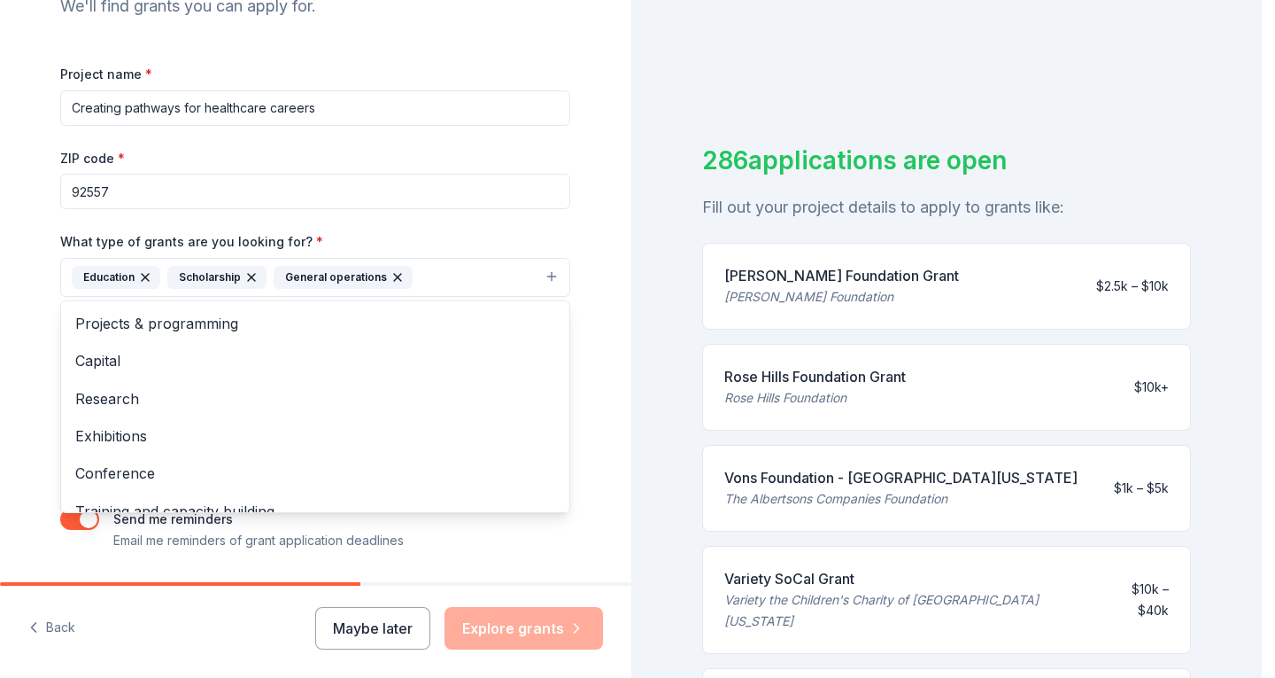
click at [557, 247] on div "What type of grants are you looking for? * Education Scholarship General operat…" at bounding box center [315, 263] width 510 height 66
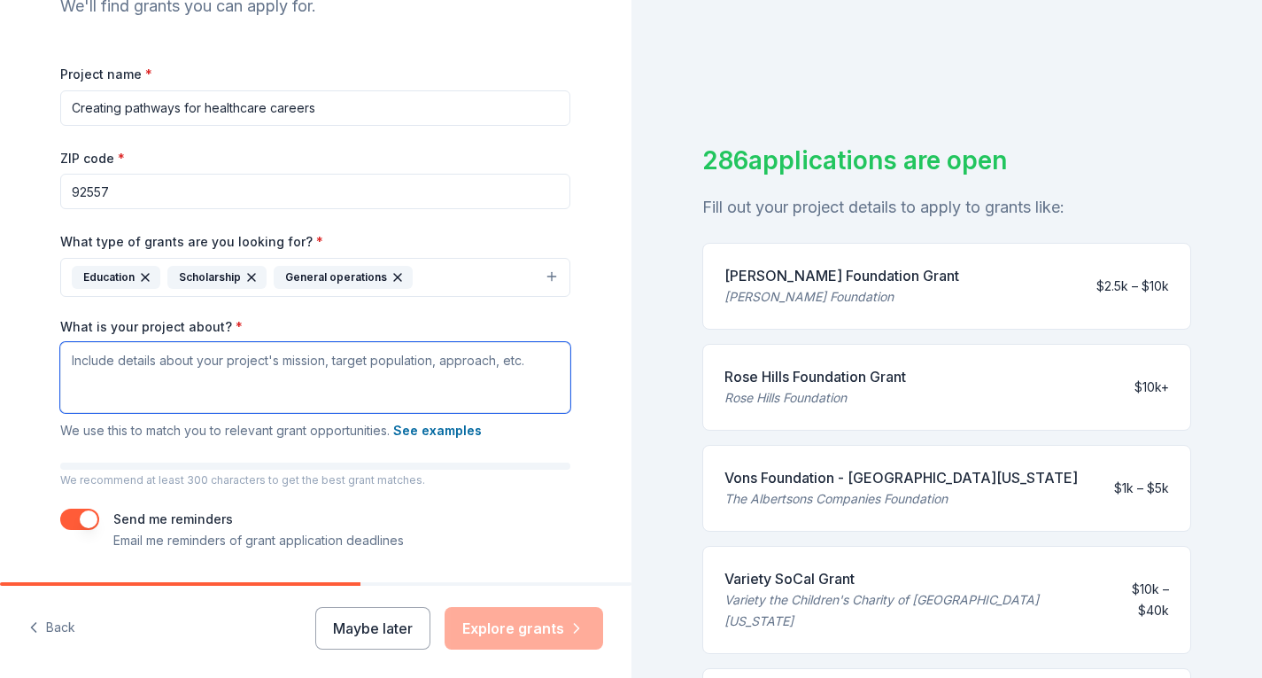
click at [414, 380] on textarea "What is your project about? *" at bounding box center [315, 377] width 510 height 71
paste textarea "This initiative equips underserved individuals with the skills and certificatio…"
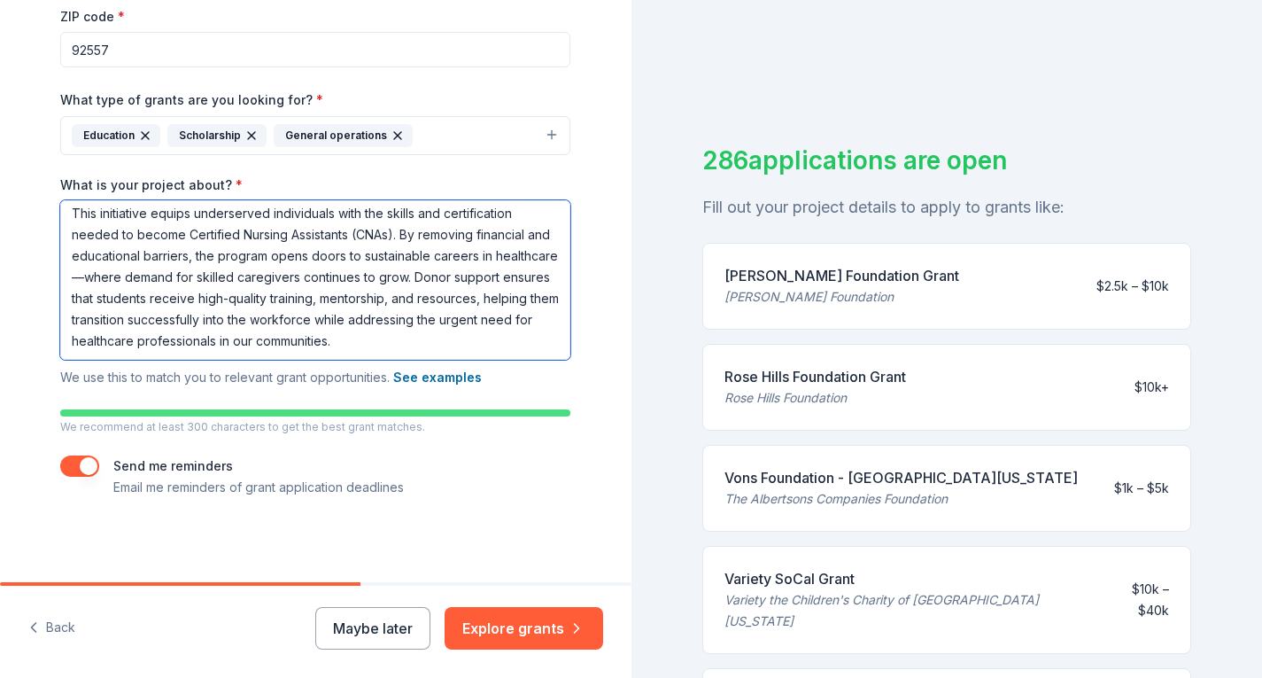
scroll to position [355, 0]
type textarea "This initiative equips underserved individuals with the skills and certificatio…"
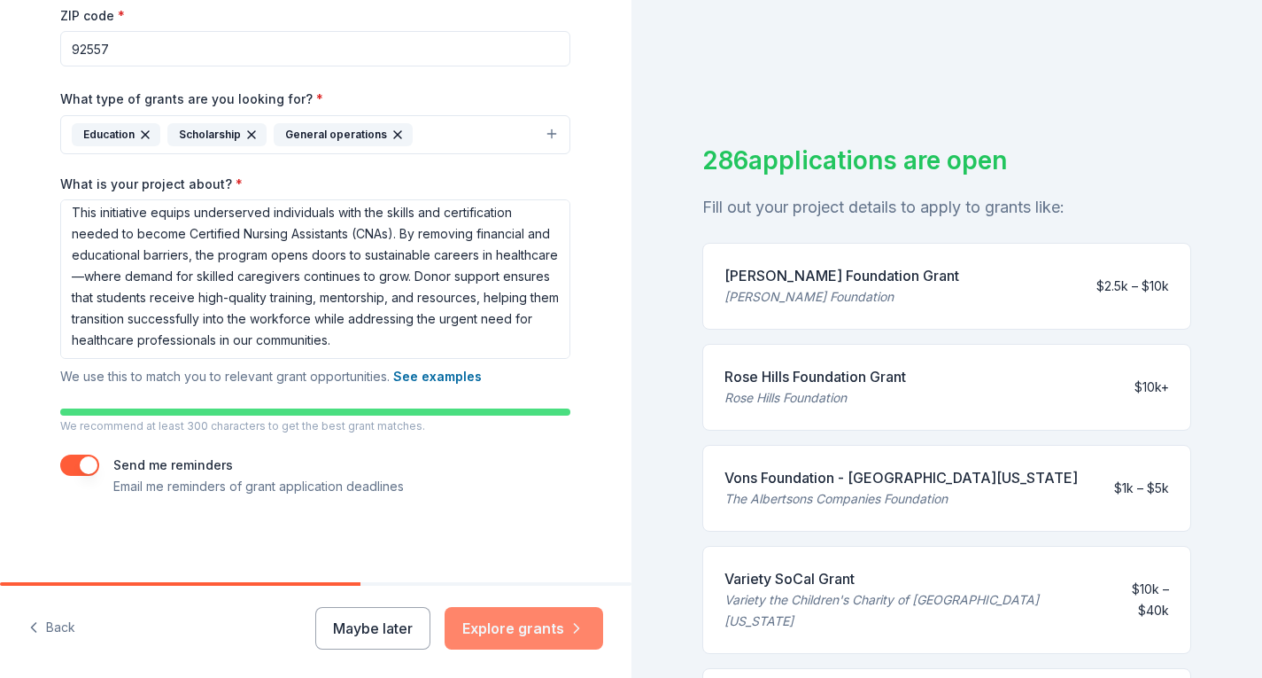
click at [552, 626] on button "Explore grants" at bounding box center [524, 628] width 159 height 43
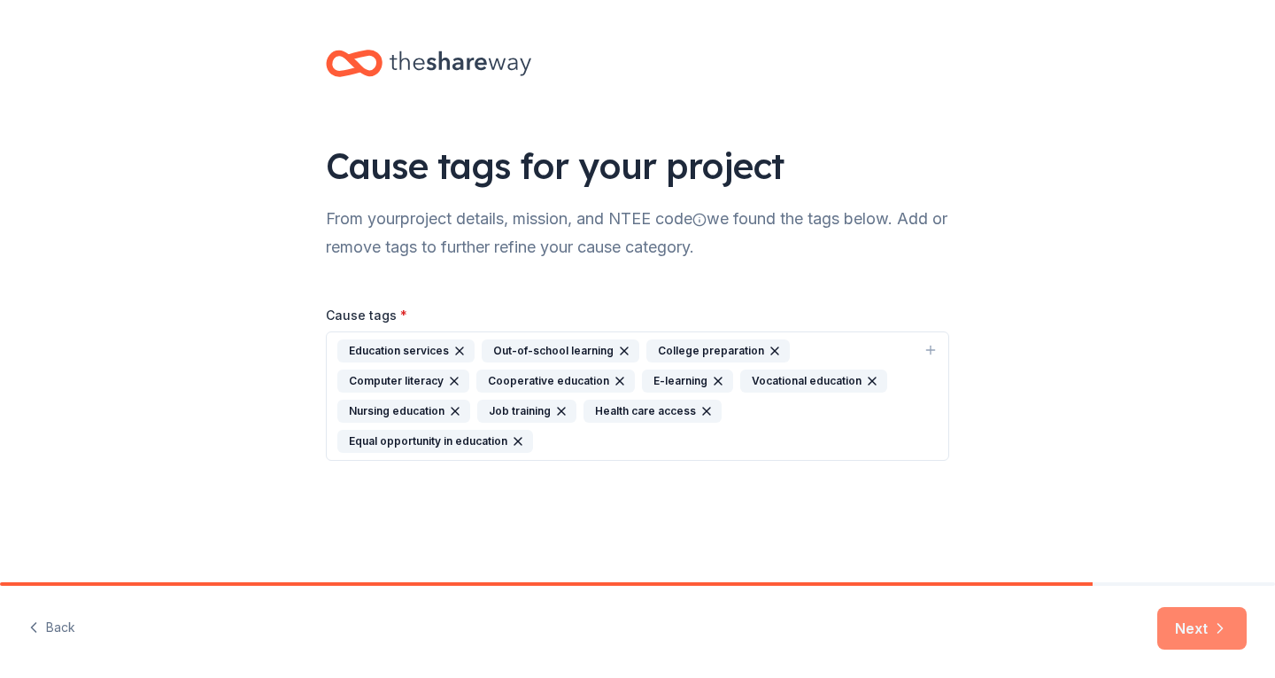
click at [1213, 634] on icon "button" at bounding box center [1221, 628] width 18 height 18
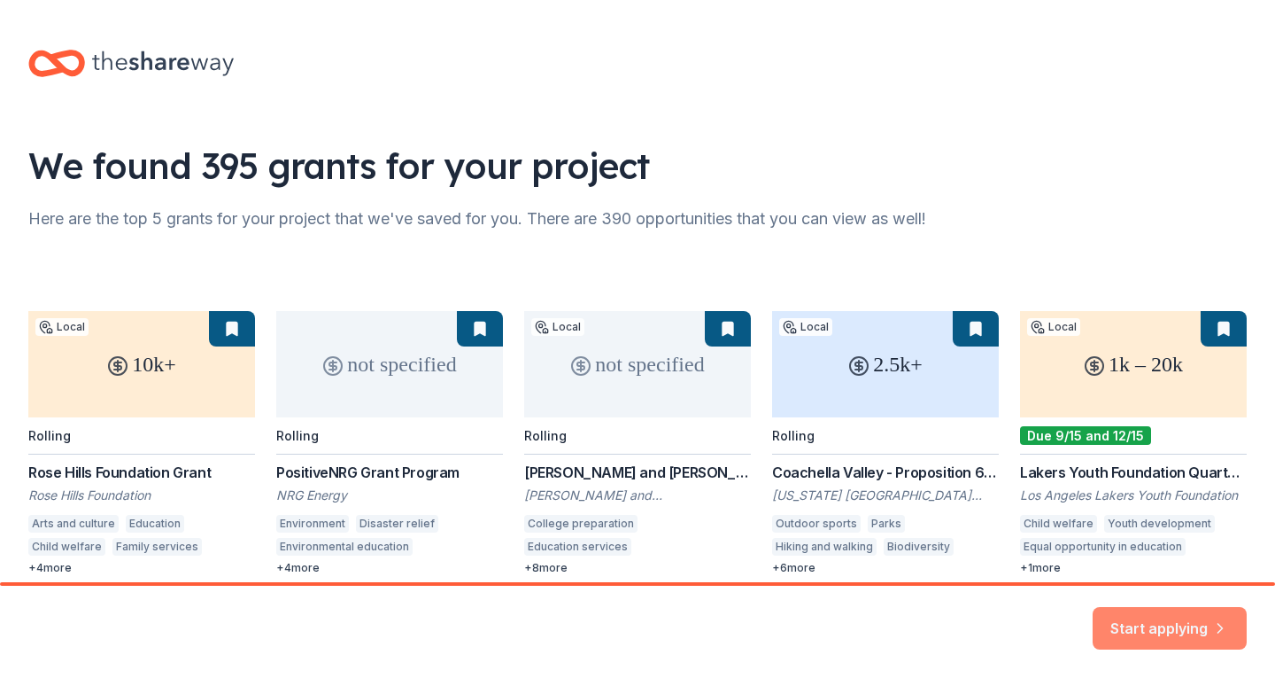
click at [1121, 616] on button "Start applying" at bounding box center [1170, 617] width 154 height 43
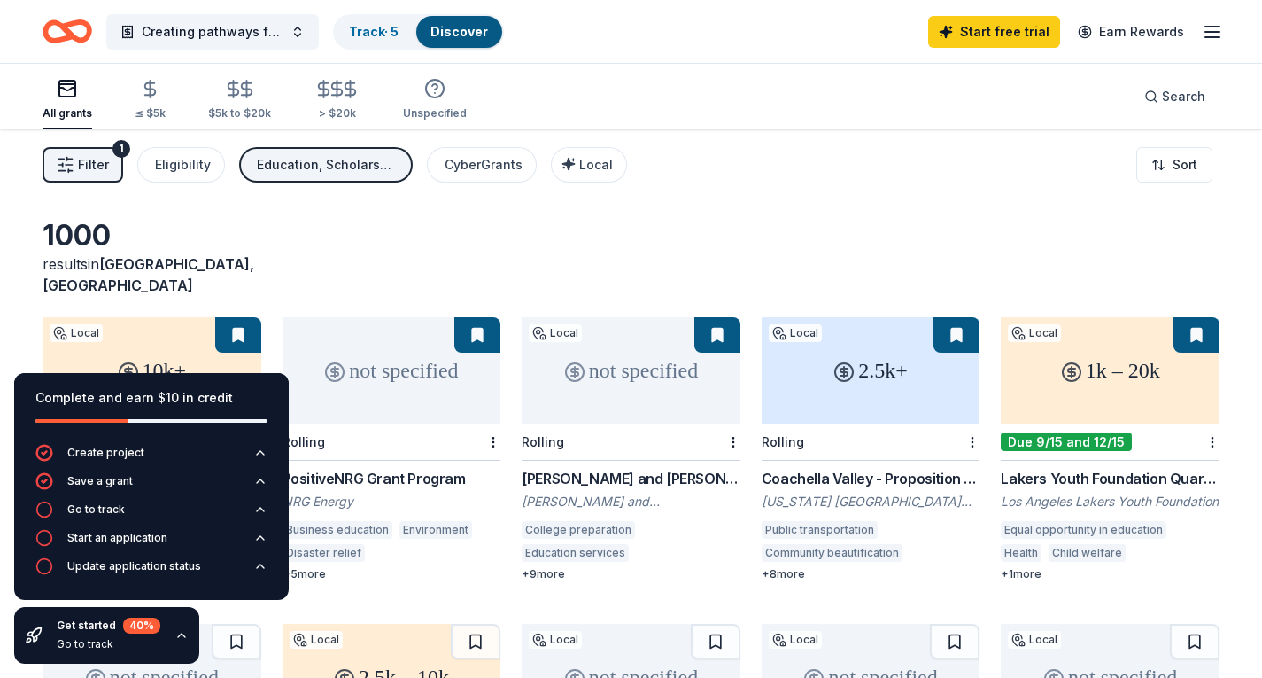
click at [388, 227] on div "1000 results in Moreno Valley, CA" at bounding box center [631, 257] width 1177 height 78
click at [137, 445] on div "Create project" at bounding box center [105, 452] width 77 height 14
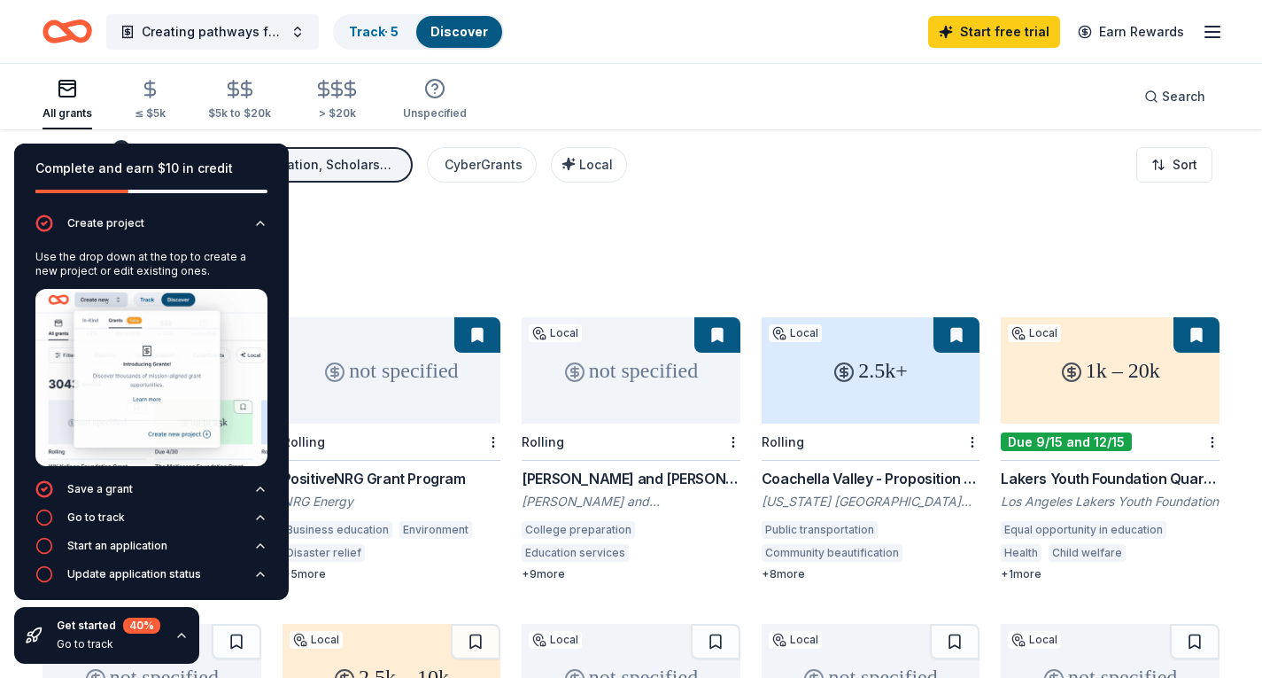
click at [353, 232] on div "1000 results in Moreno Valley, CA" at bounding box center [631, 257] width 1177 height 78
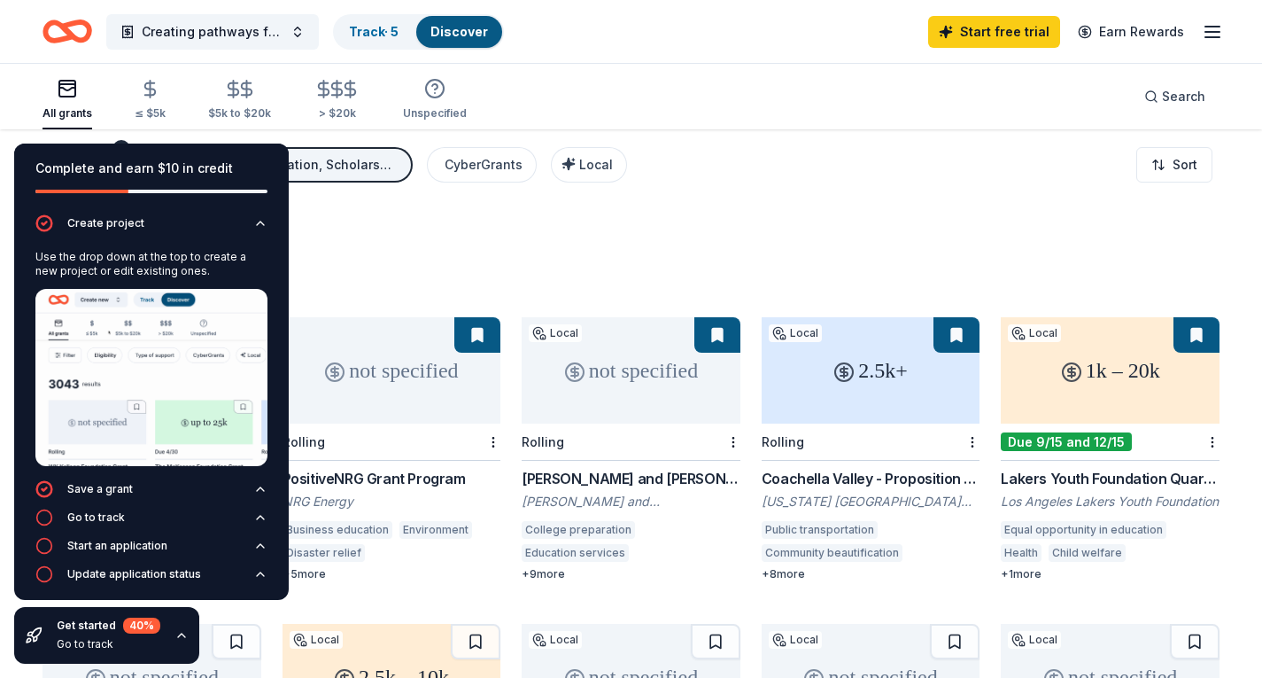
click at [329, 257] on div "1000 results in Moreno Valley, CA" at bounding box center [631, 257] width 1177 height 78
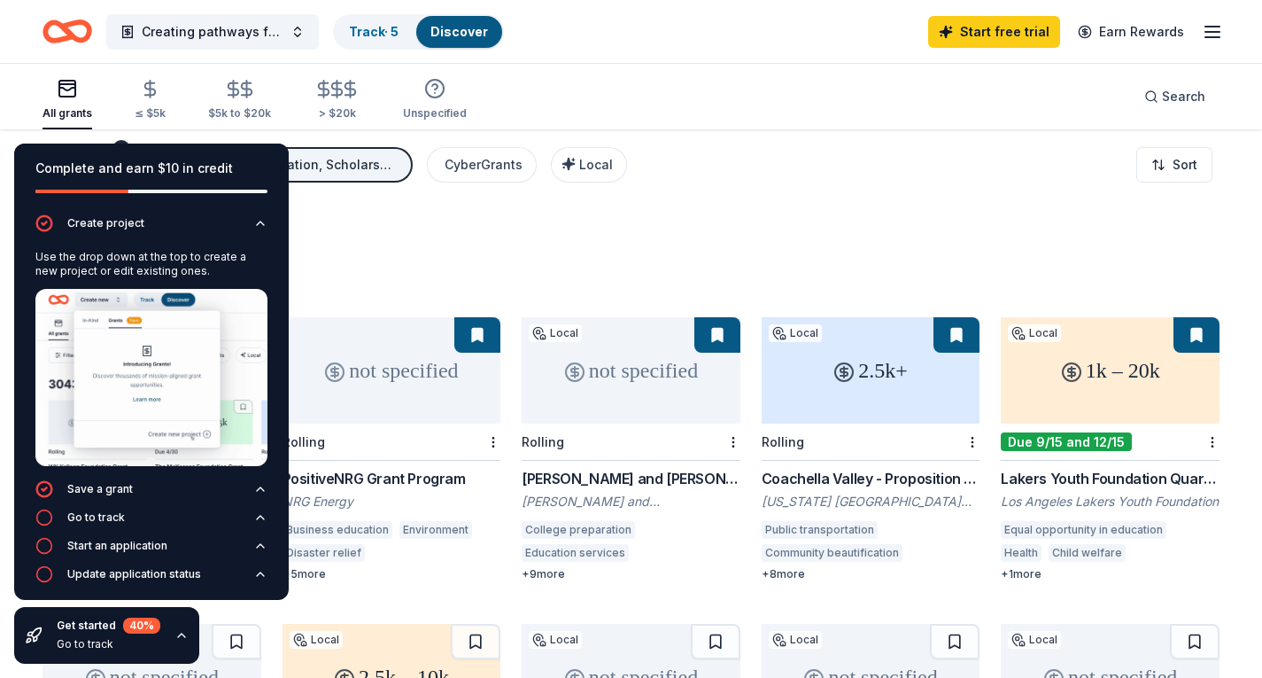
click at [384, 352] on div "not specified" at bounding box center [392, 370] width 219 height 106
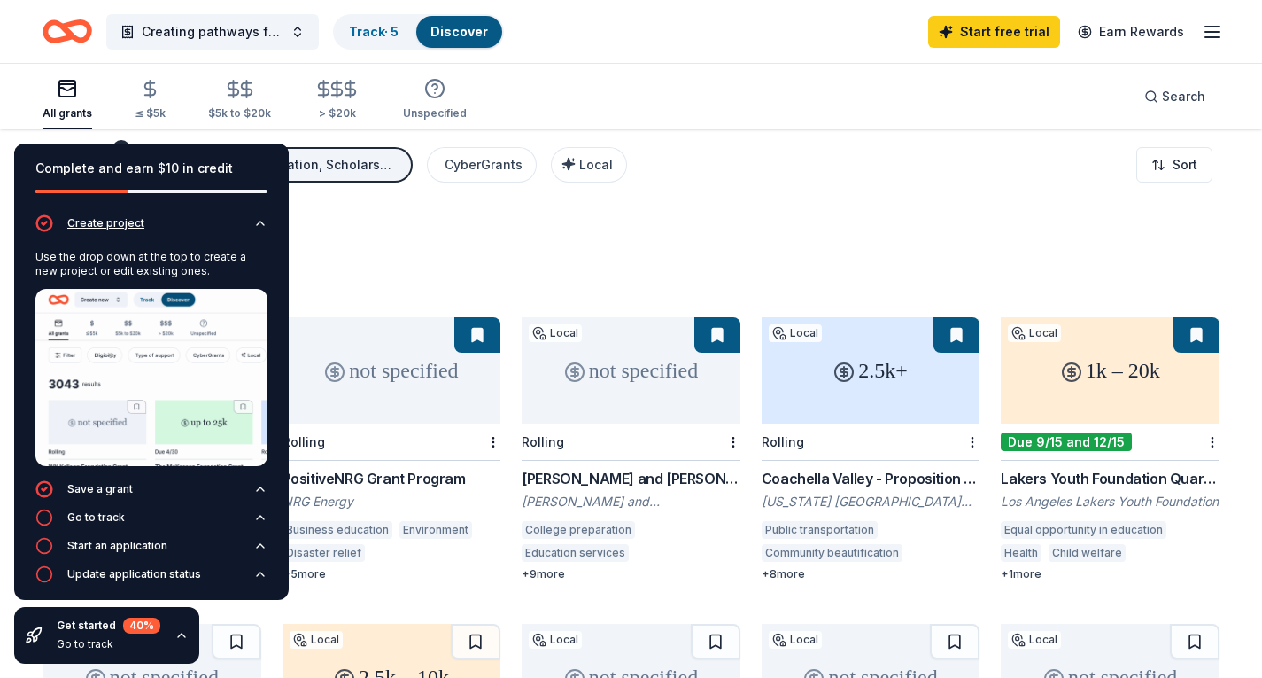
click at [253, 227] on icon "button" at bounding box center [260, 223] width 14 height 14
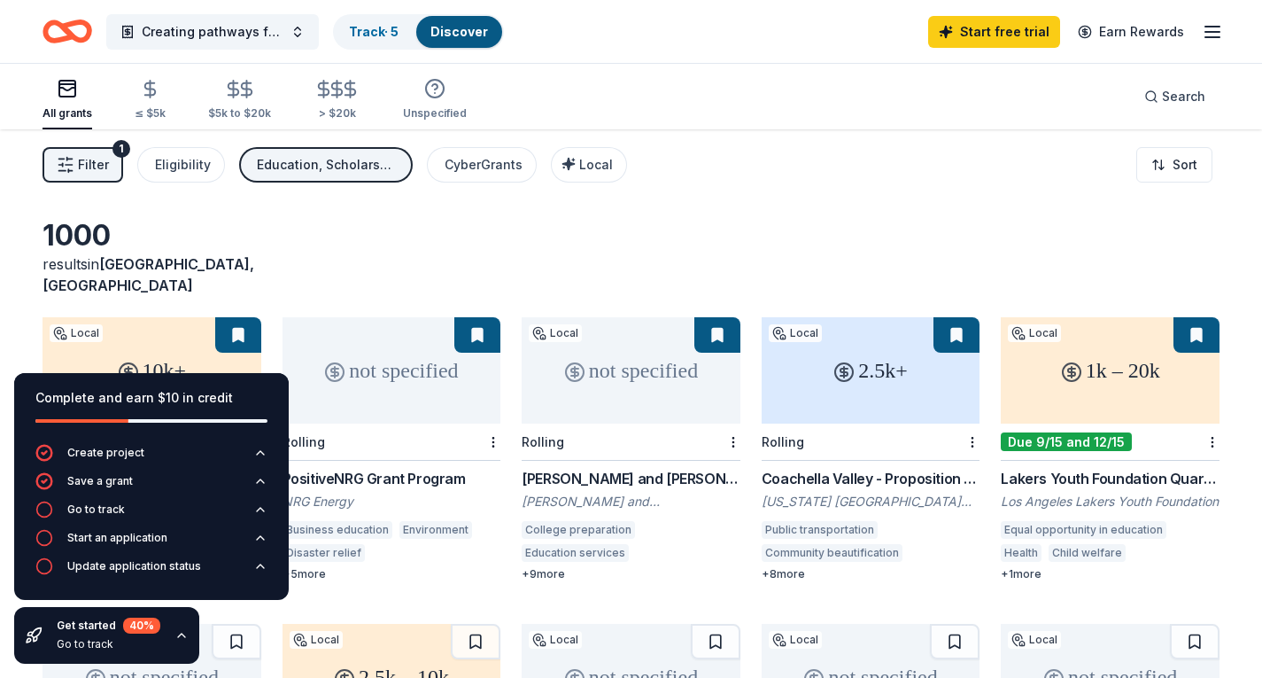
click at [150, 317] on div "10k+" at bounding box center [152, 370] width 219 height 106
click at [1215, 27] on icon "button" at bounding box center [1212, 31] width 21 height 21
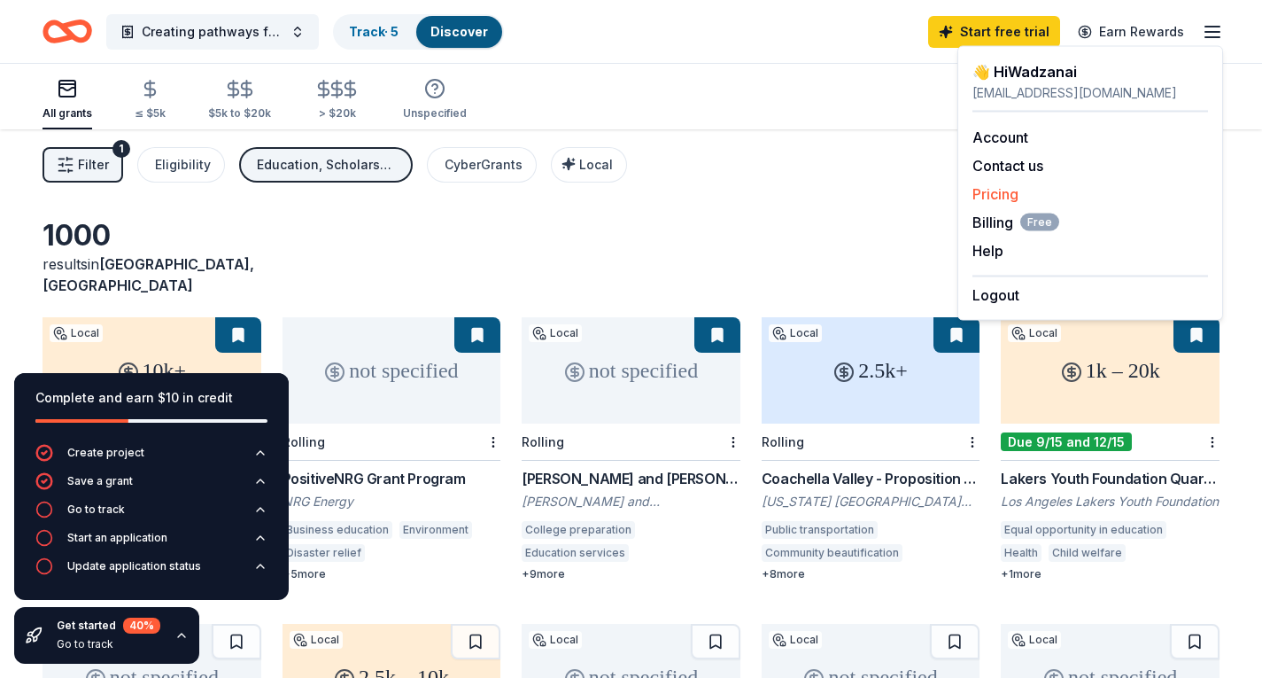
click at [1010, 194] on link "Pricing" at bounding box center [995, 194] width 46 height 18
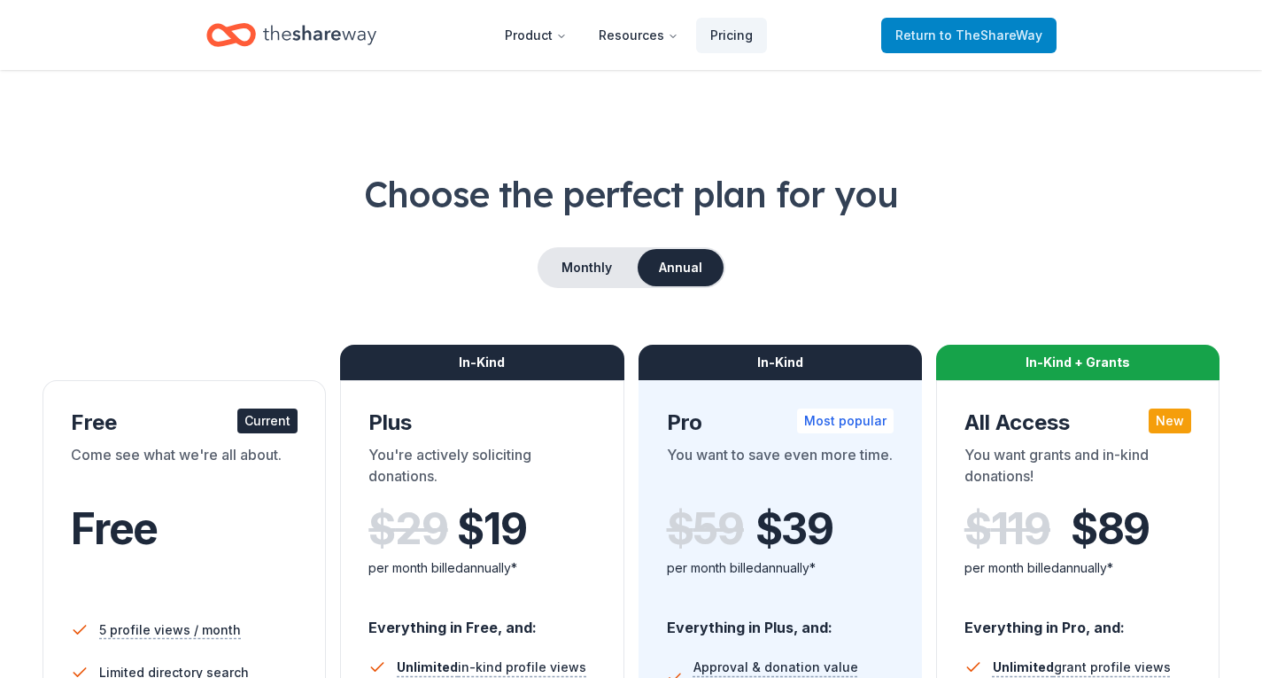
click at [1010, 27] on span "to TheShareWay" at bounding box center [991, 34] width 103 height 15
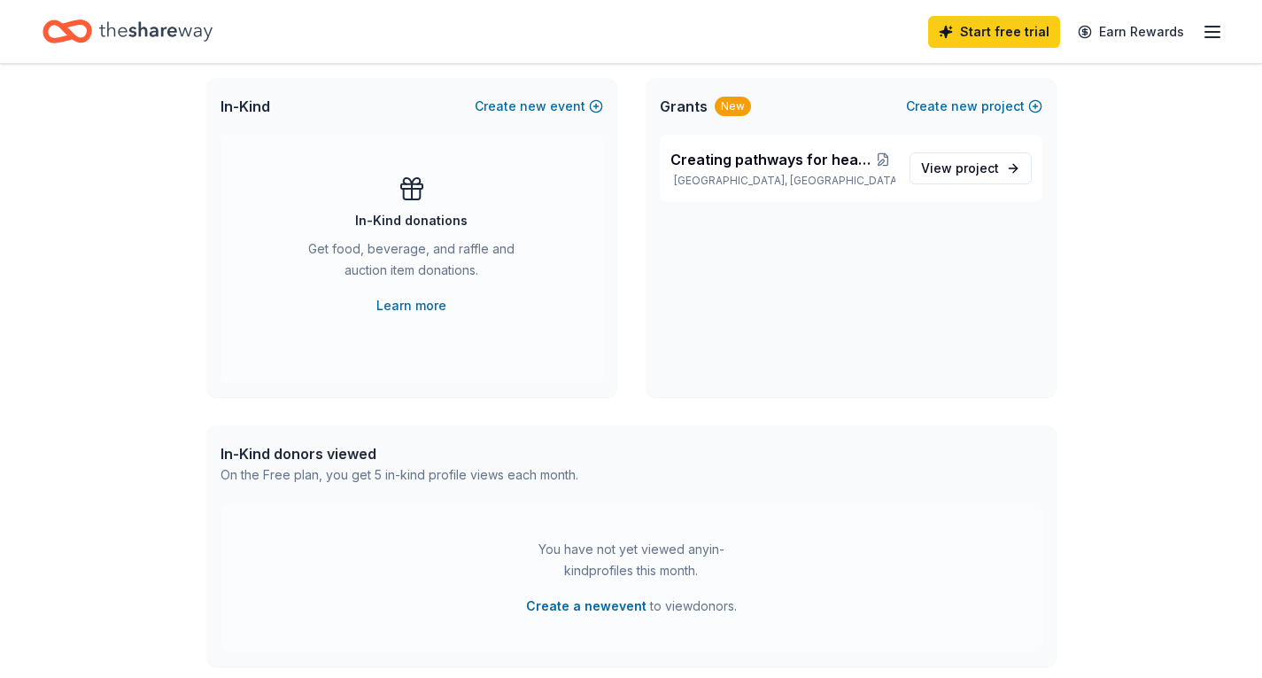
scroll to position [375, 0]
click at [428, 311] on link "Learn more" at bounding box center [411, 307] width 70 height 21
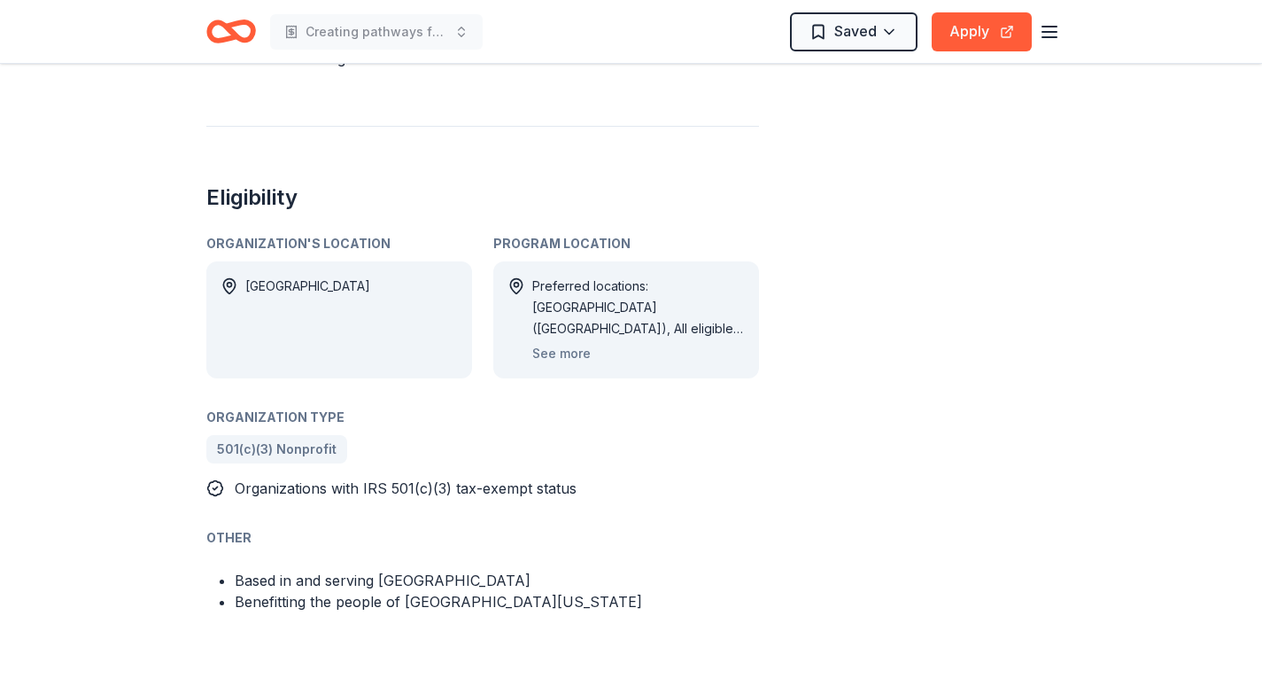
scroll to position [970, 0]
click at [566, 343] on button "See more" at bounding box center [561, 353] width 58 height 21
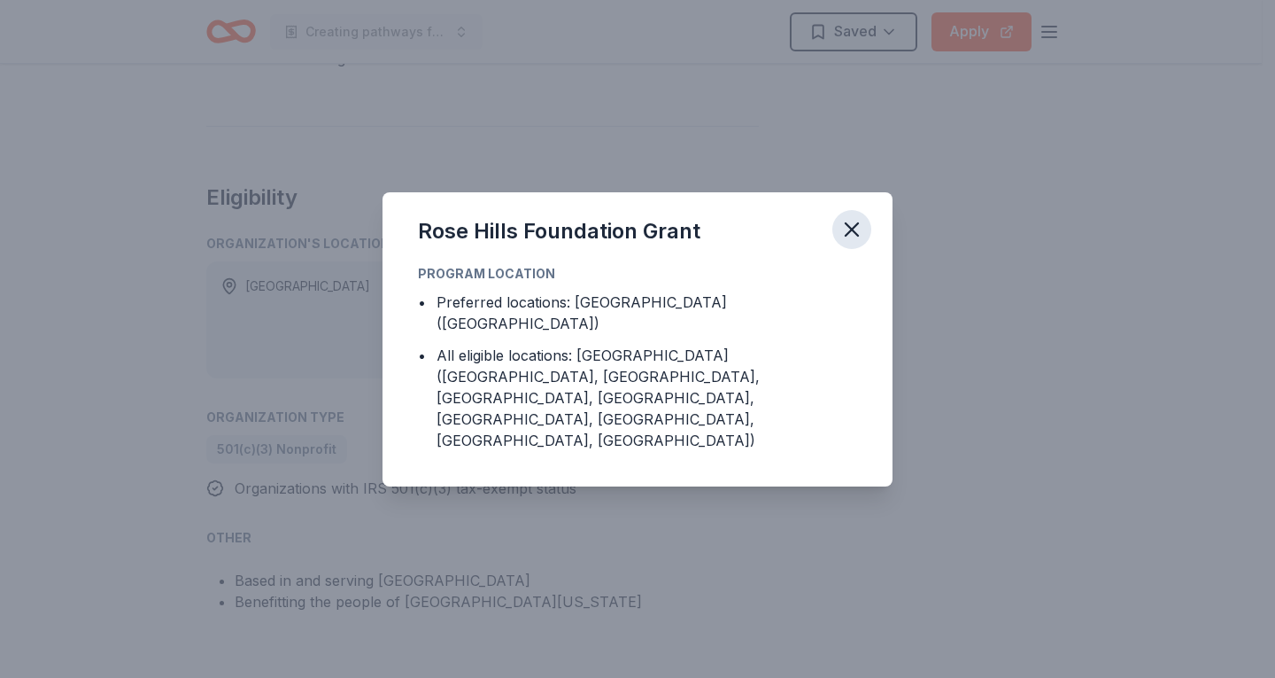
click at [852, 236] on icon "button" at bounding box center [852, 229] width 12 height 12
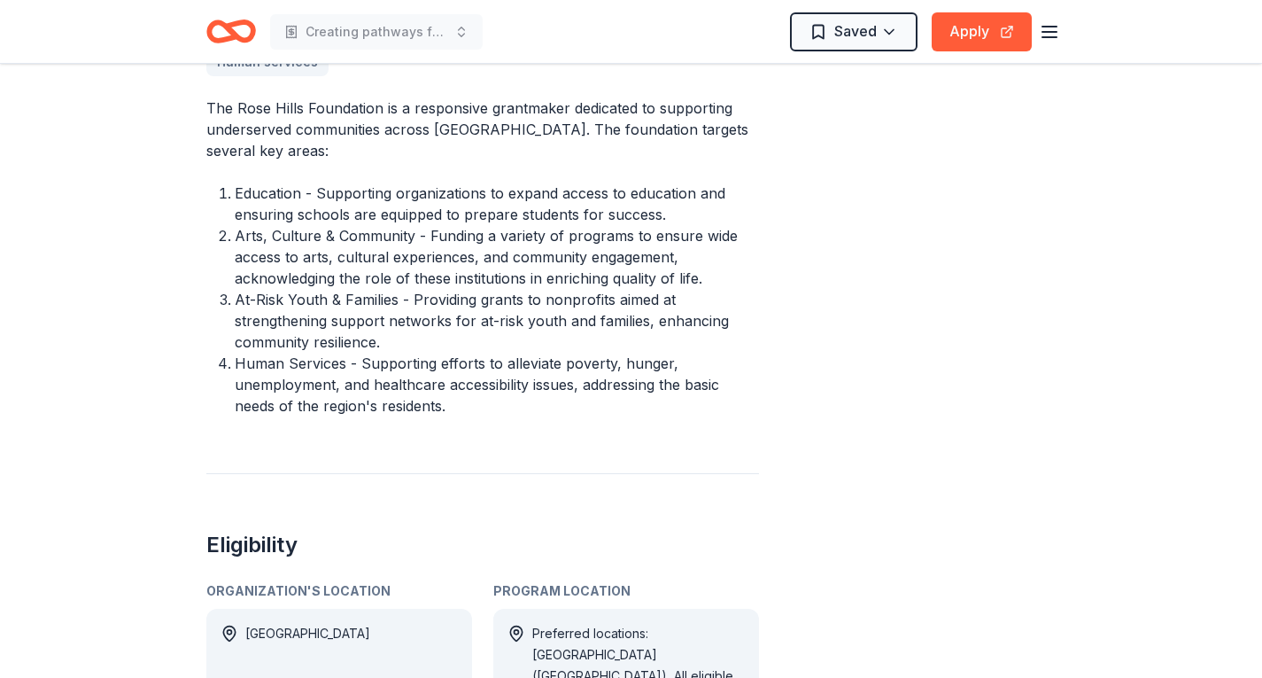
scroll to position [619, 0]
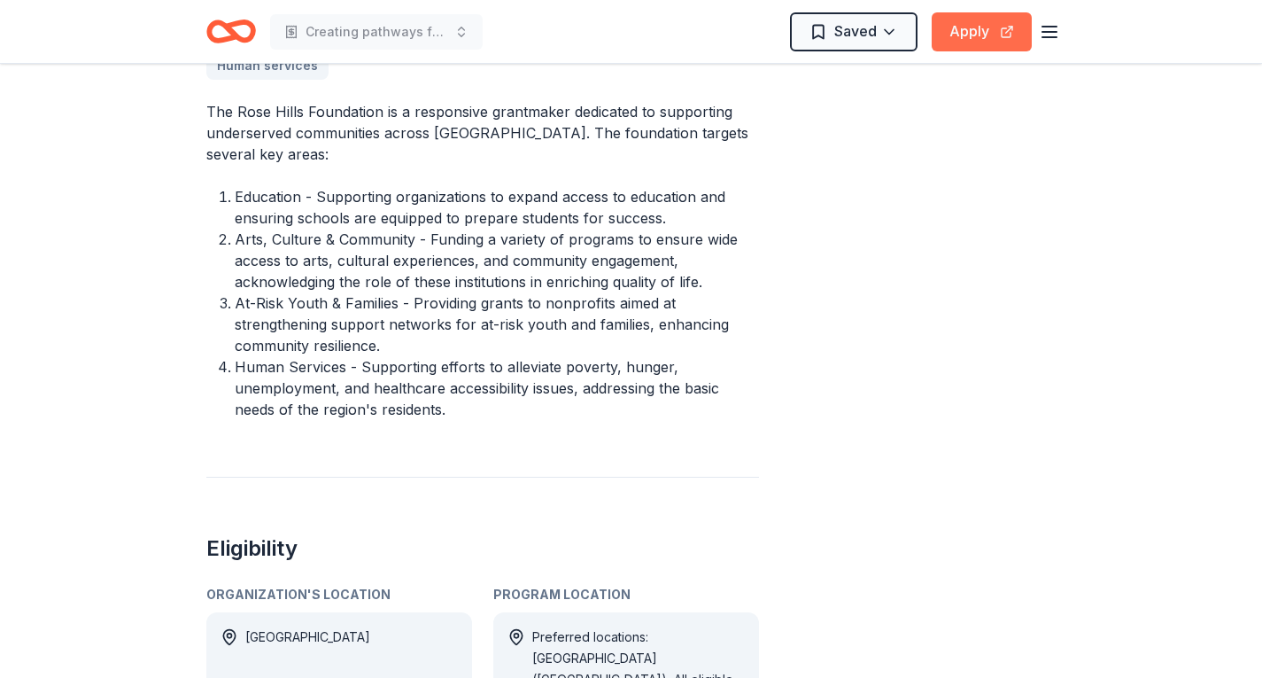
click at [973, 28] on button "Apply" at bounding box center [982, 31] width 100 height 39
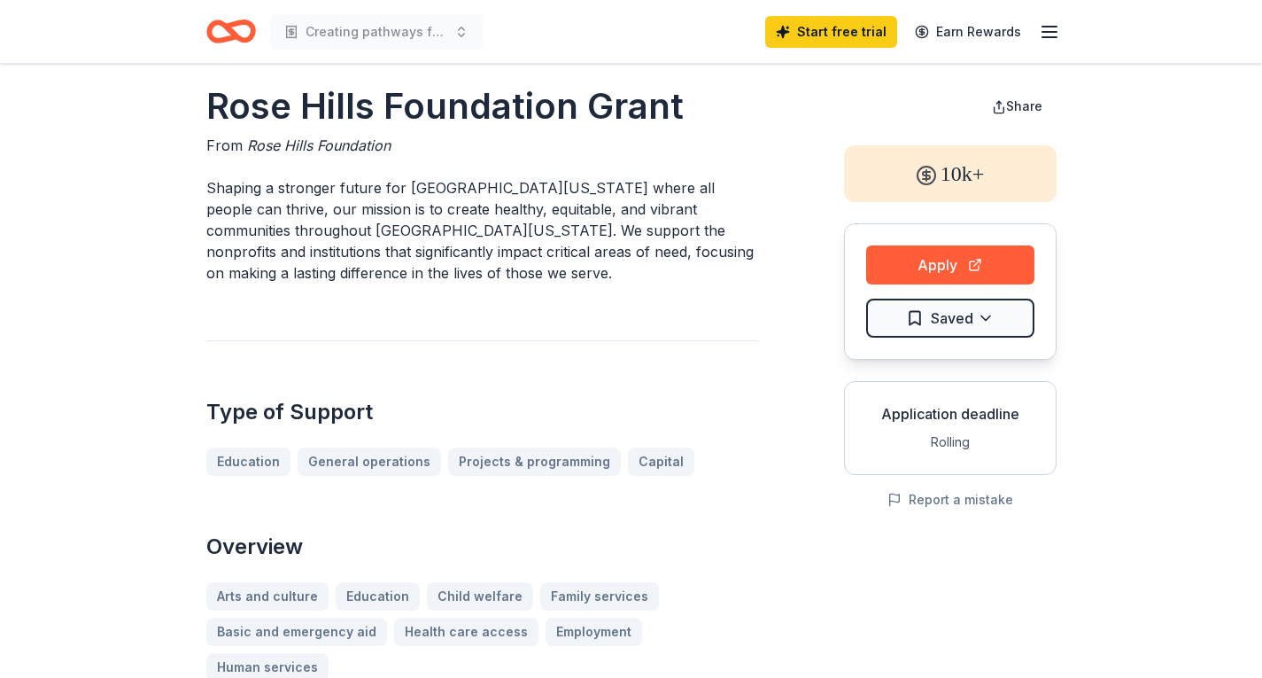
scroll to position [0, 0]
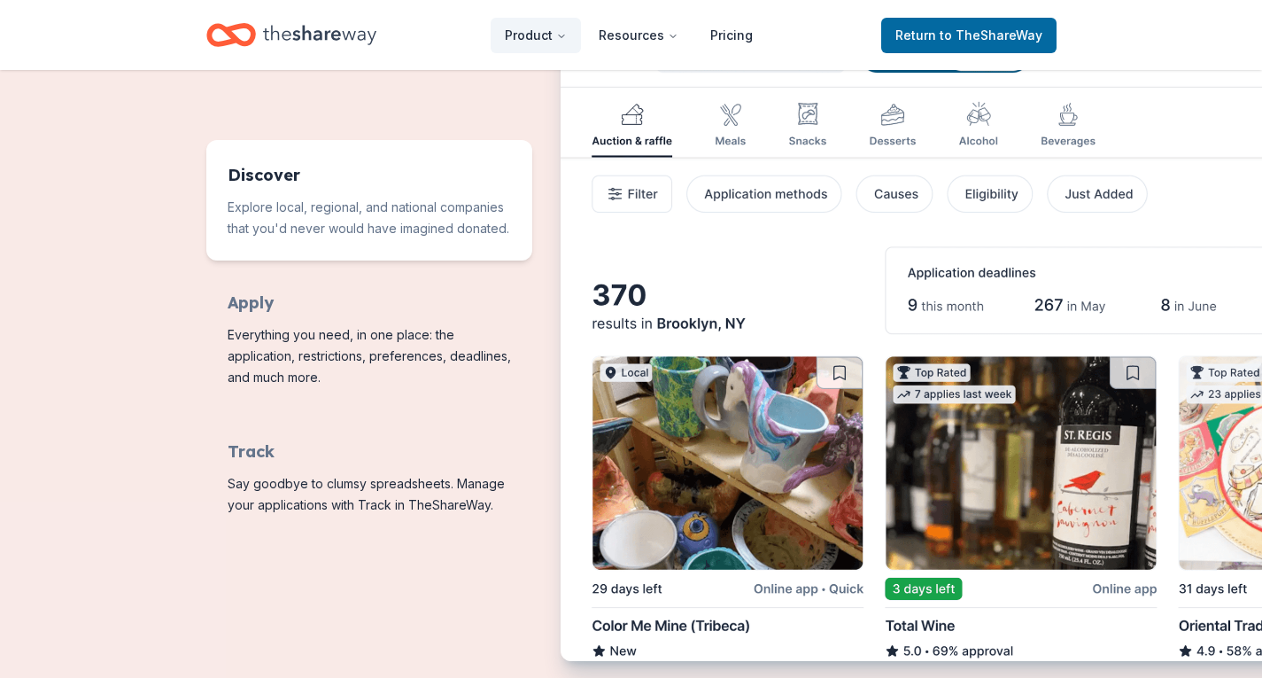
scroll to position [851, 0]
